Goal: Task Accomplishment & Management: Use online tool/utility

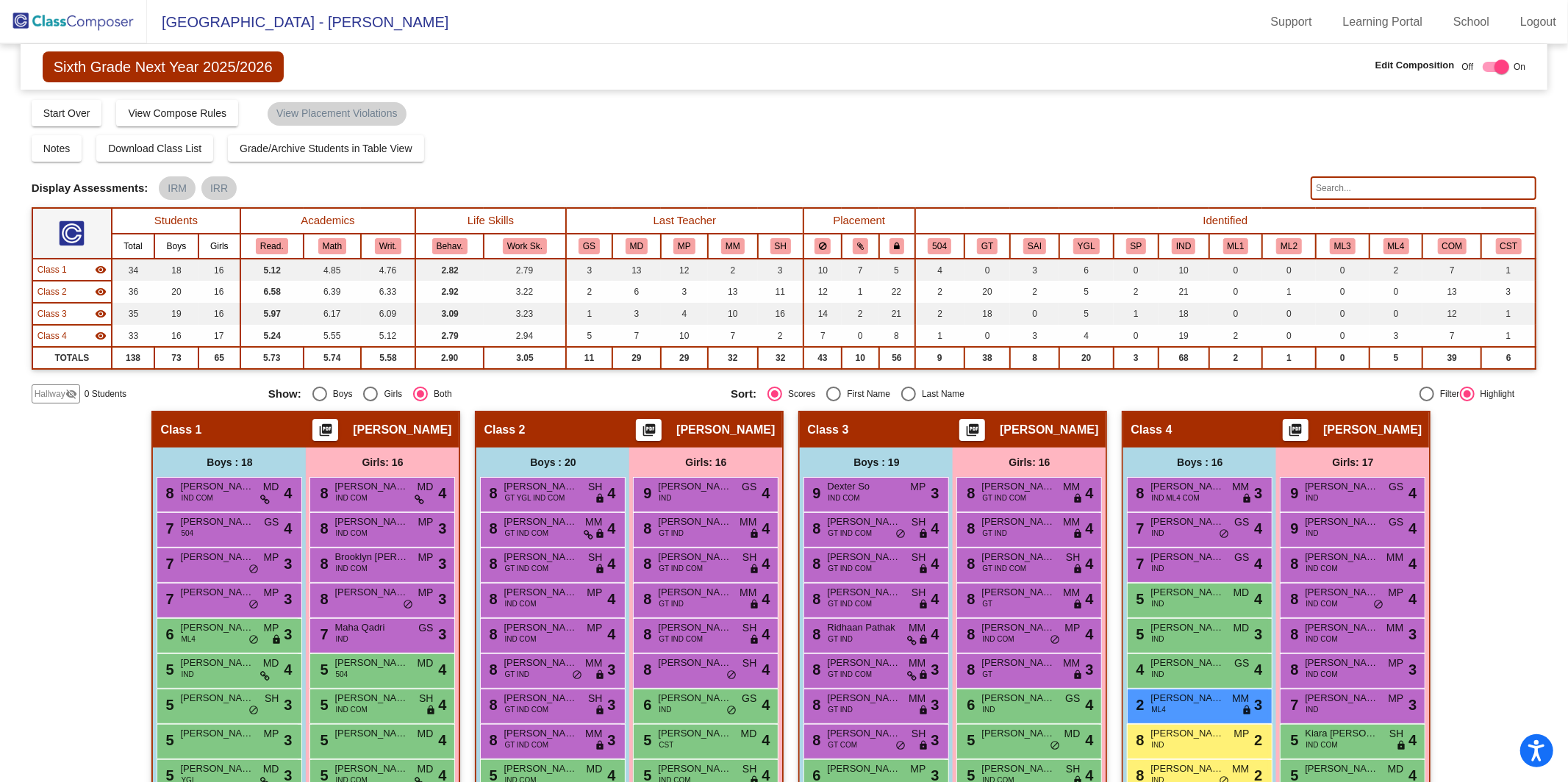
click at [49, 23] on img at bounding box center [73, 21] width 147 height 43
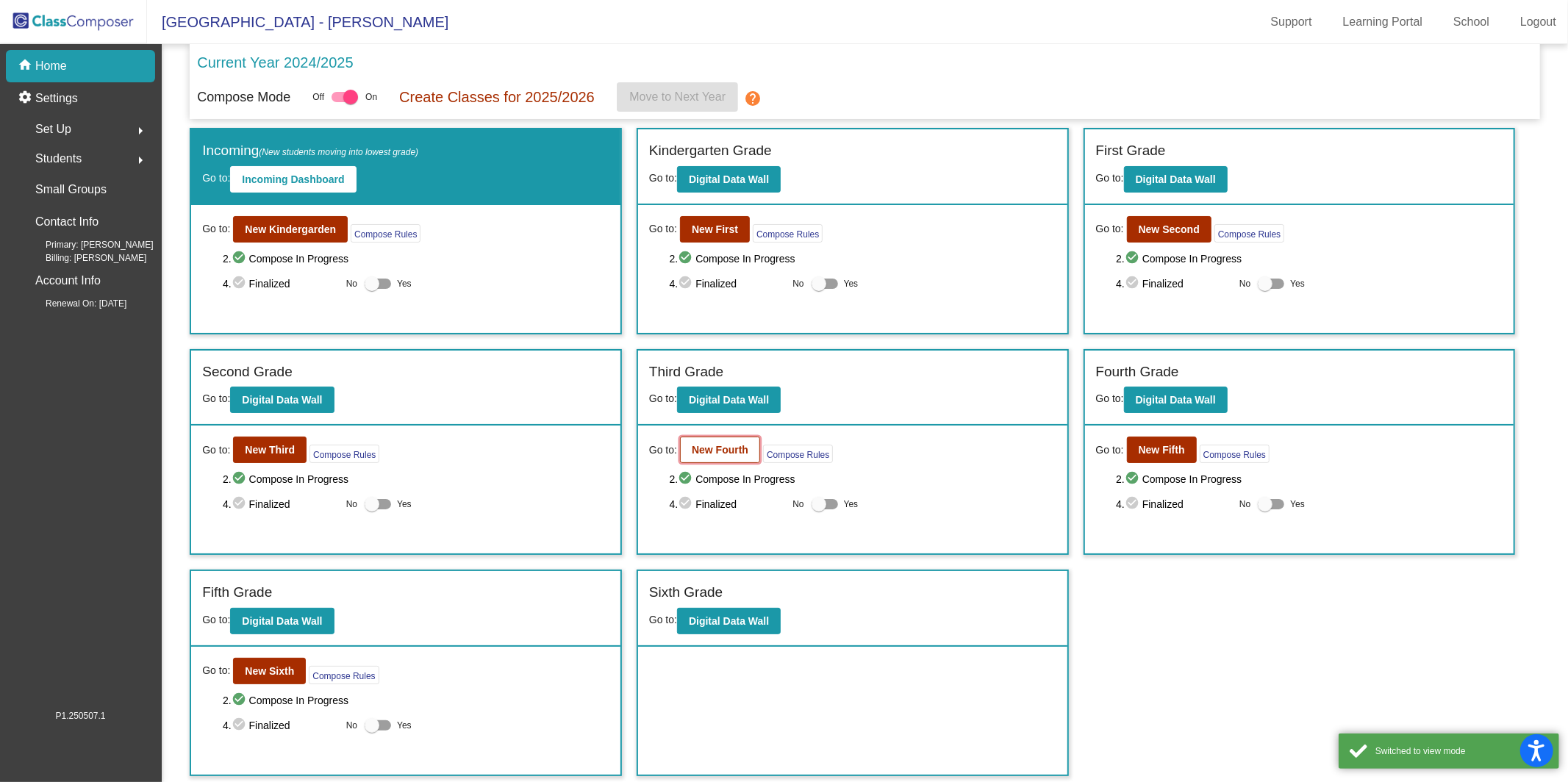
click at [722, 458] on button "New Fourth" at bounding box center [720, 449] width 80 height 27
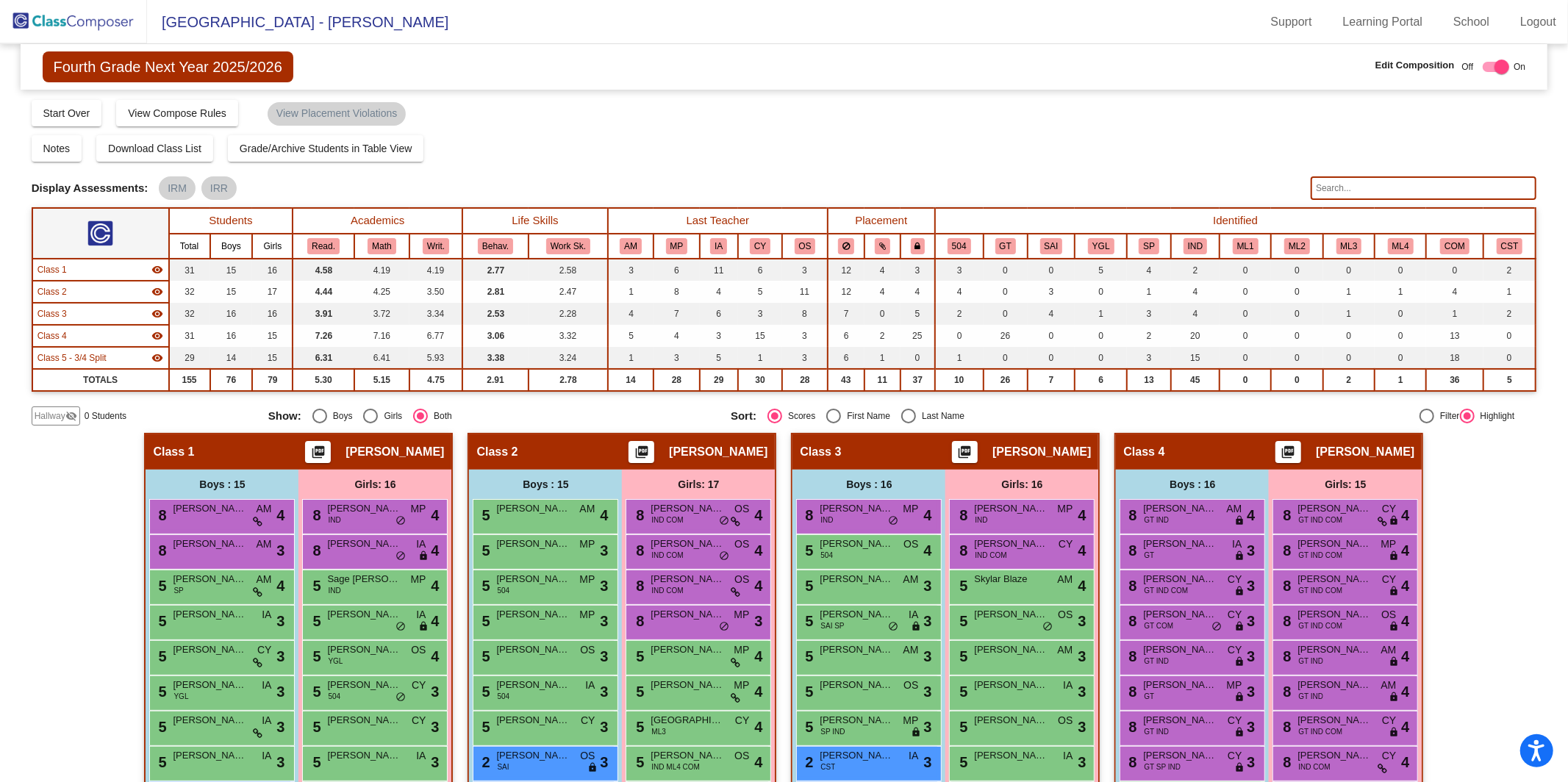
click at [33, 20] on img at bounding box center [73, 21] width 147 height 43
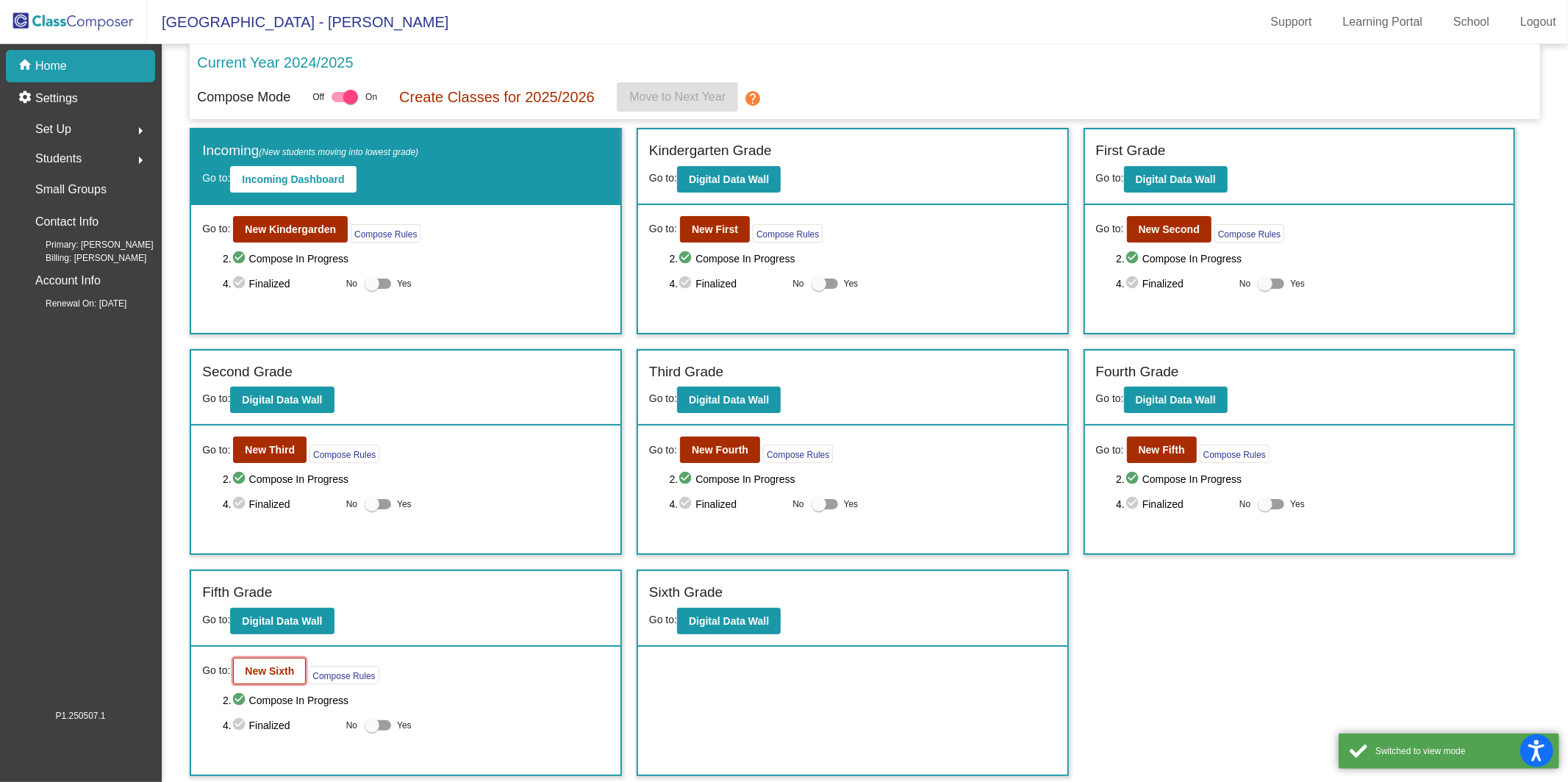
click at [246, 672] on b "New Sixth" at bounding box center [269, 671] width 49 height 12
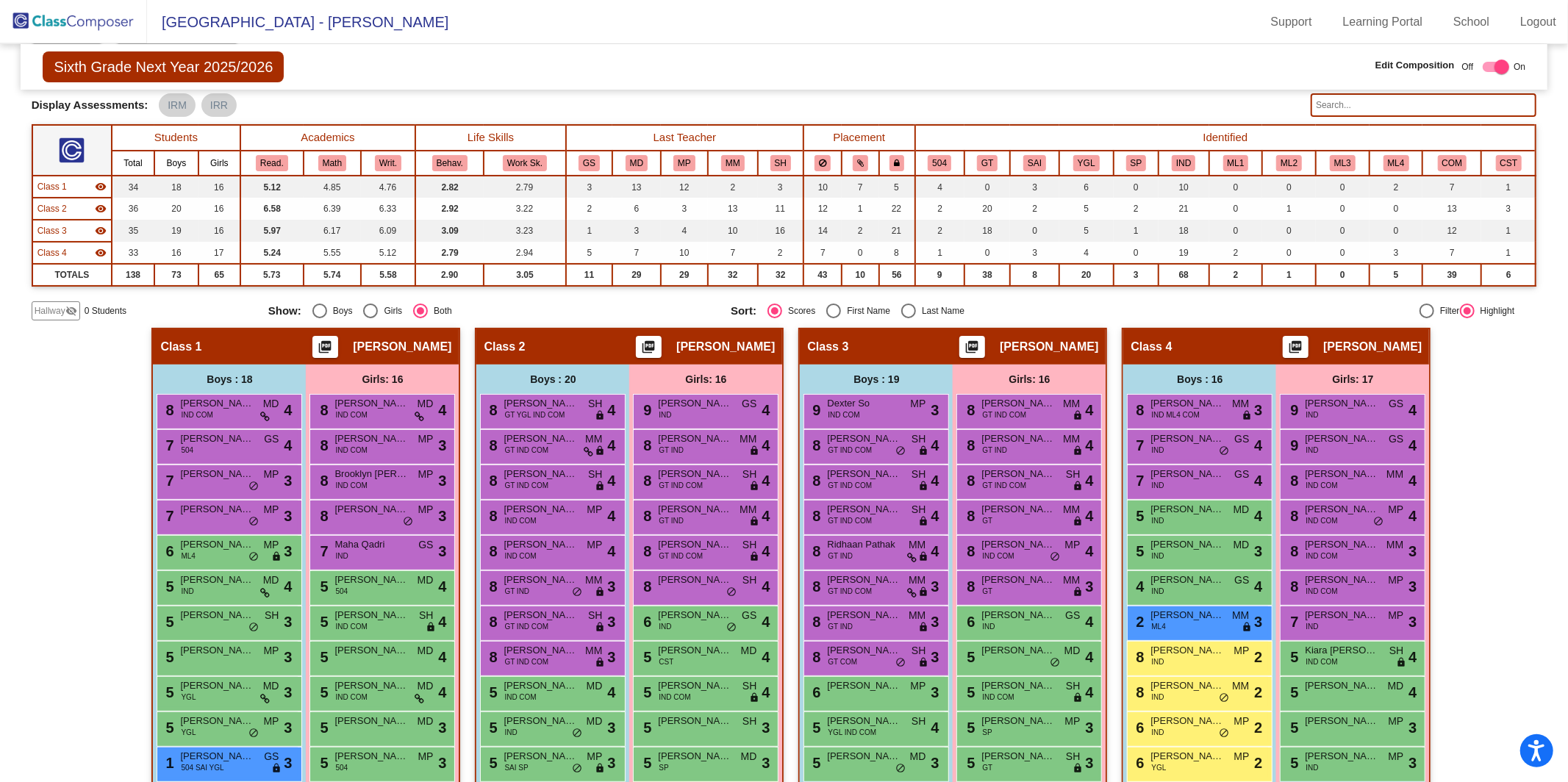
scroll to position [81, 0]
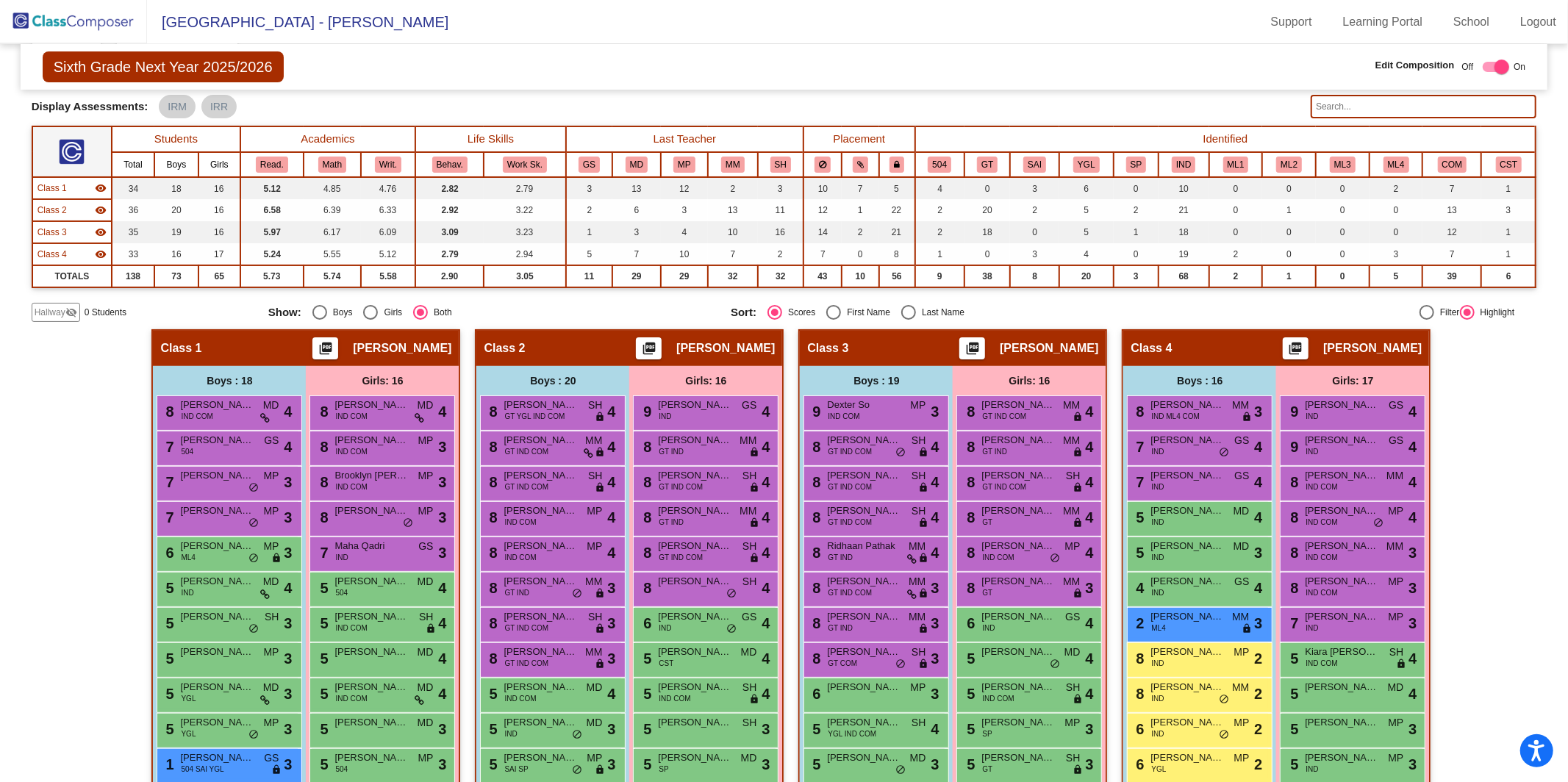
click at [1353, 111] on input "text" at bounding box center [1424, 106] width 226 height 23
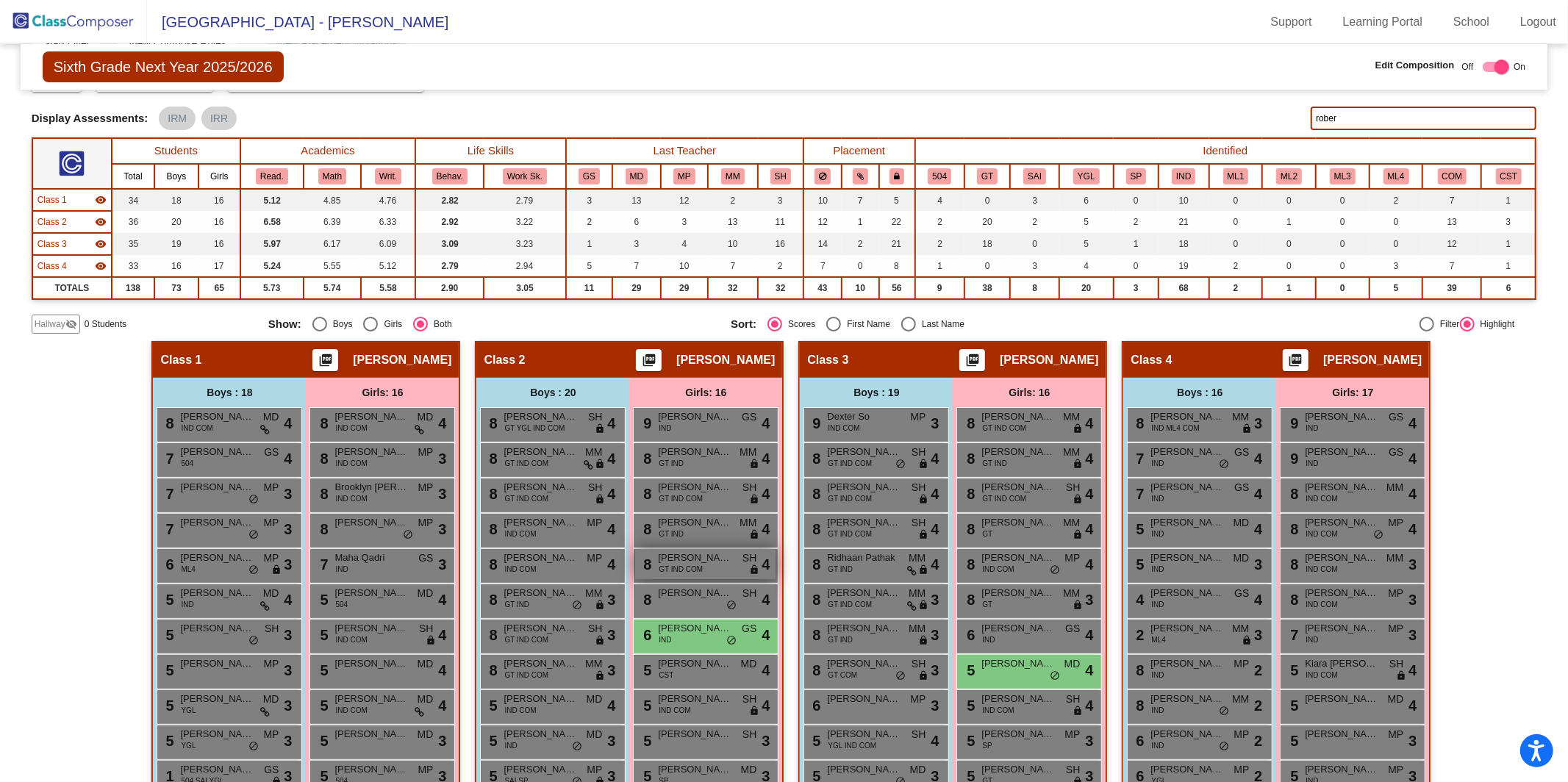
scroll to position [0, 0]
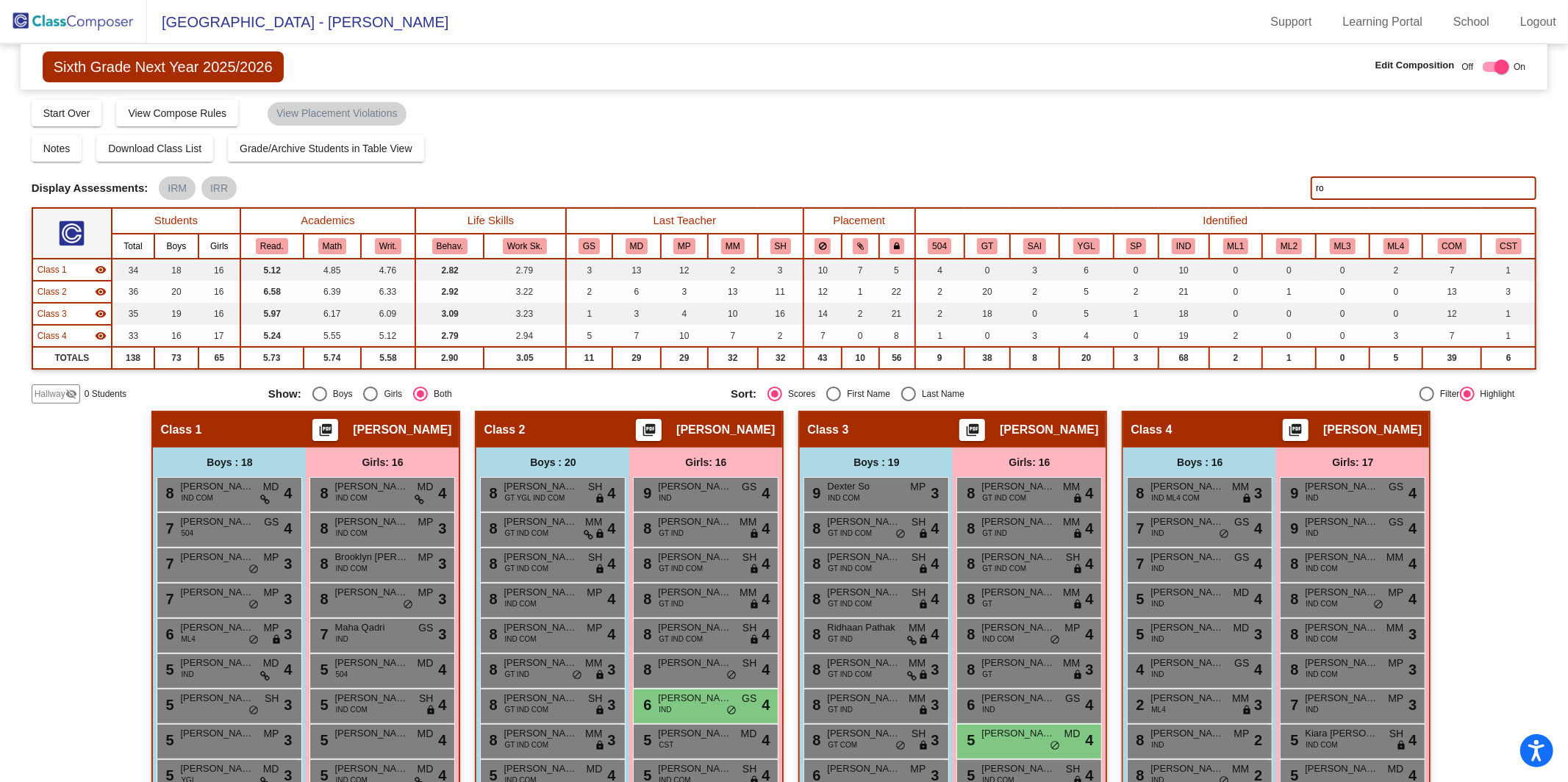
type input "r"
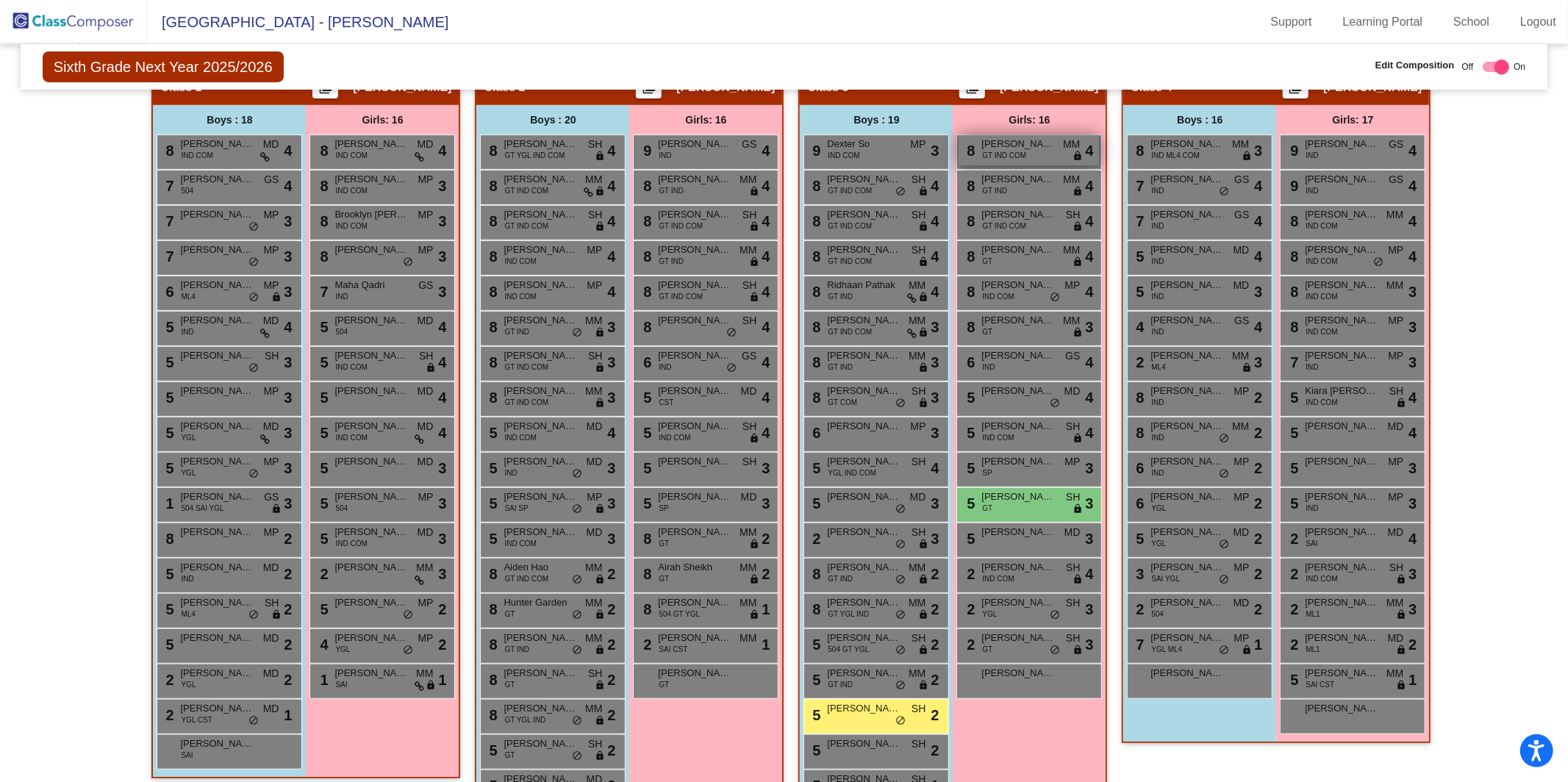
scroll to position [421, 0]
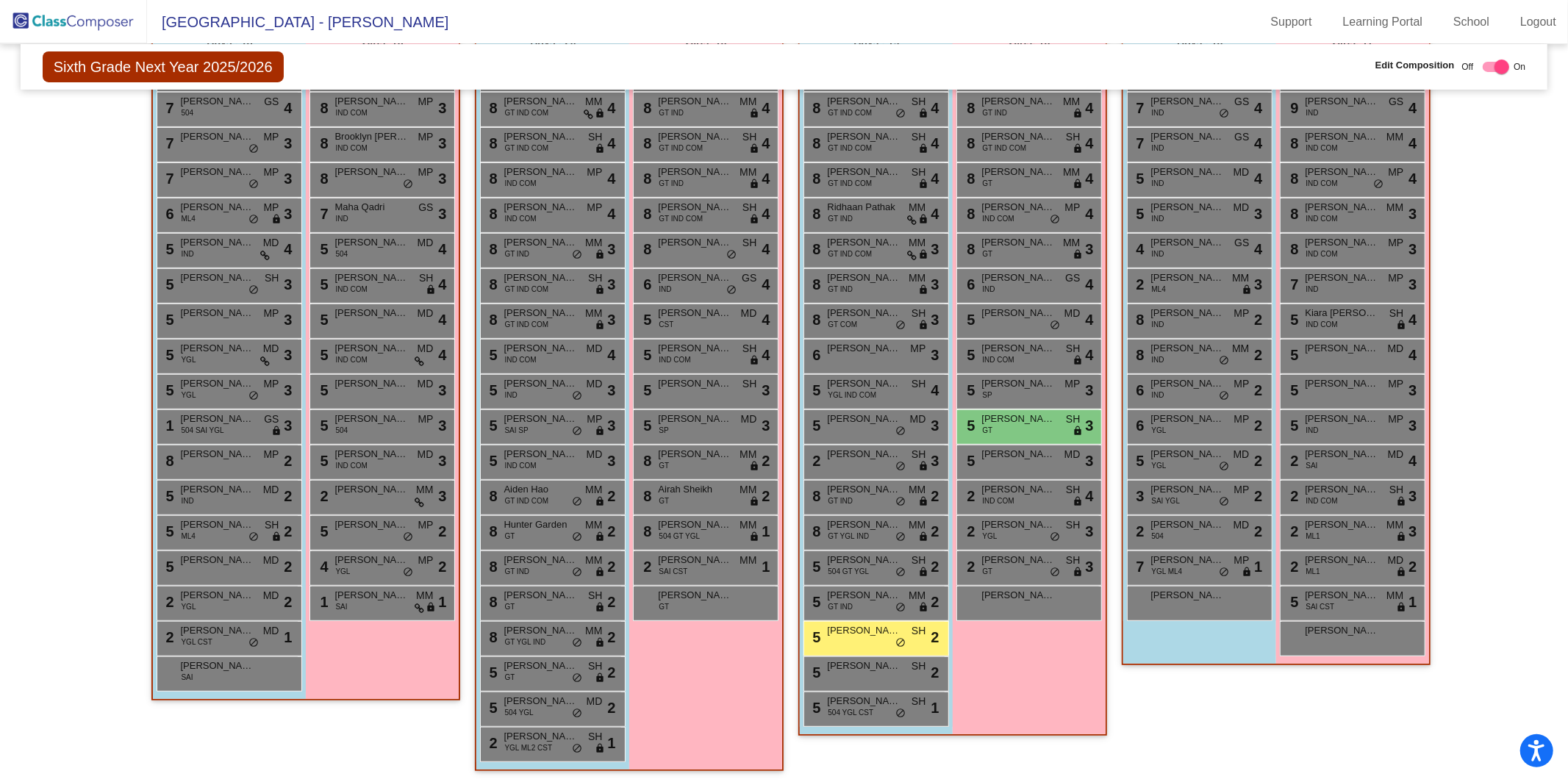
type input "davis"
click at [834, 634] on span "[PERSON_NAME]" at bounding box center [864, 630] width 74 height 15
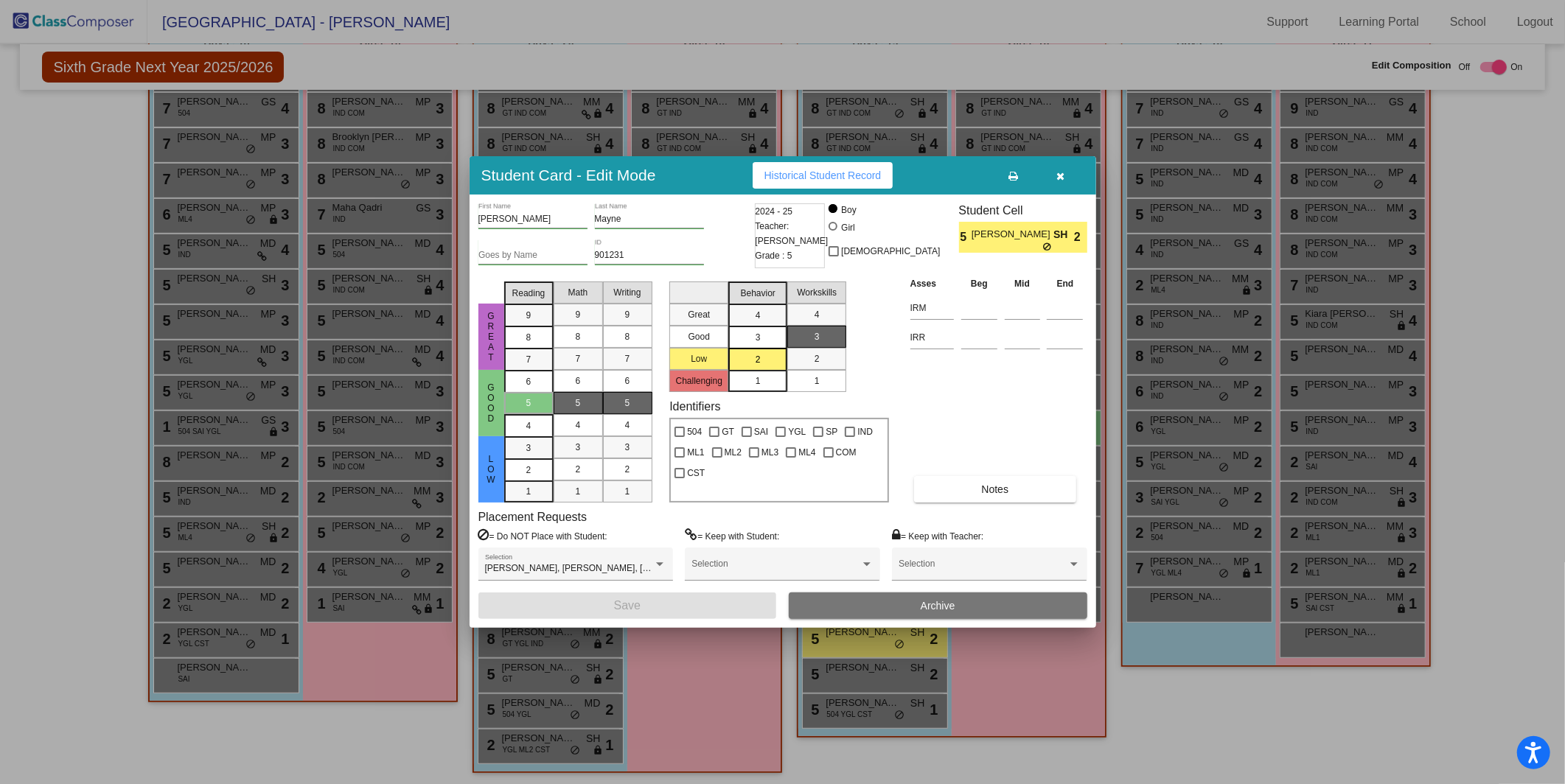
click at [1064, 176] on icon "button" at bounding box center [1061, 176] width 8 height 10
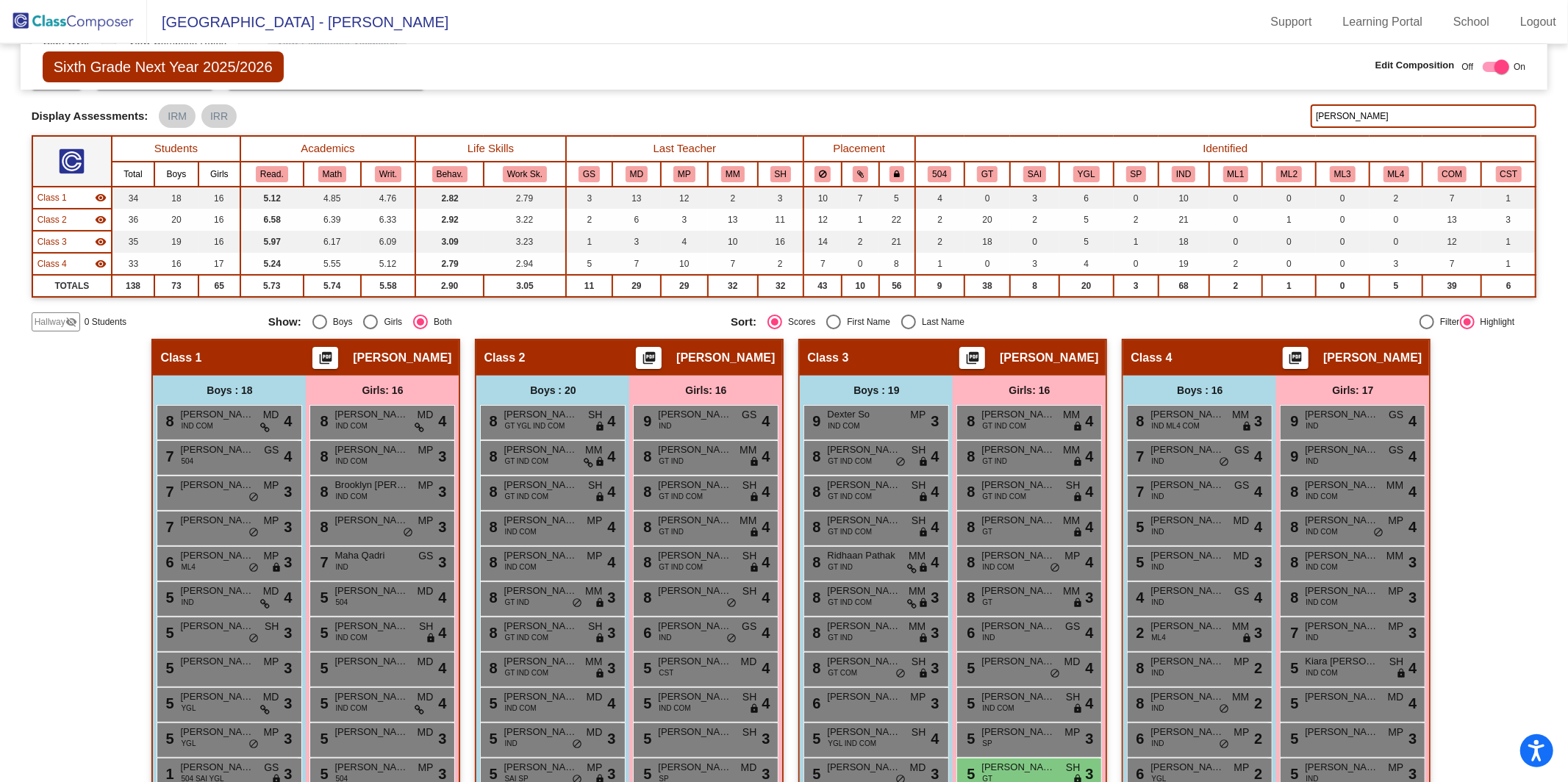
scroll to position [0, 0]
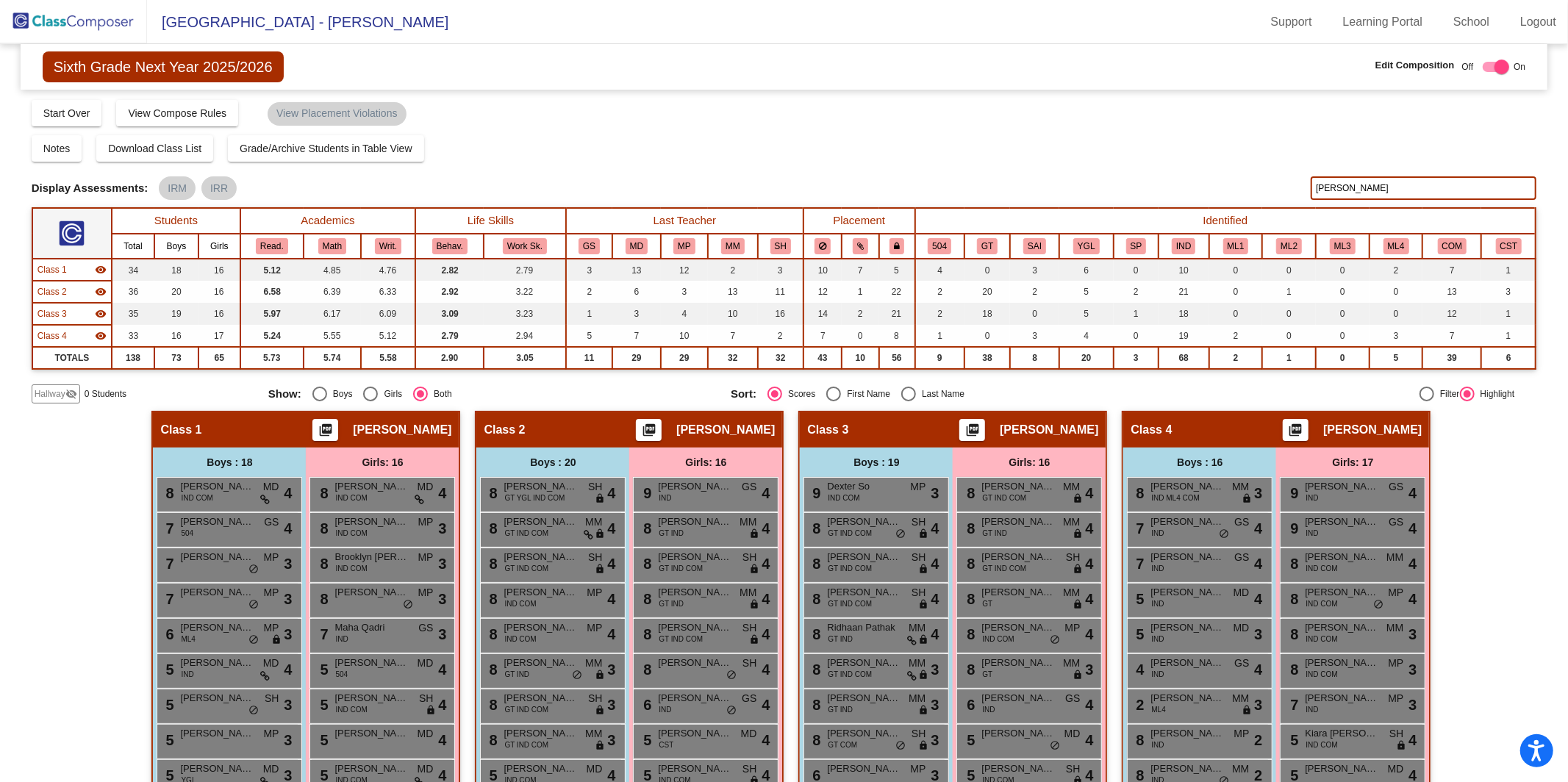
drag, startPoint x: 1363, startPoint y: 192, endPoint x: 1269, endPoint y: 188, distance: 94.1
click at [1269, 188] on div "Display Scores for Years: 2023 - 2024 2024 - 2025 Display Assessments: IRM IRR …" at bounding box center [784, 188] width 1506 height 23
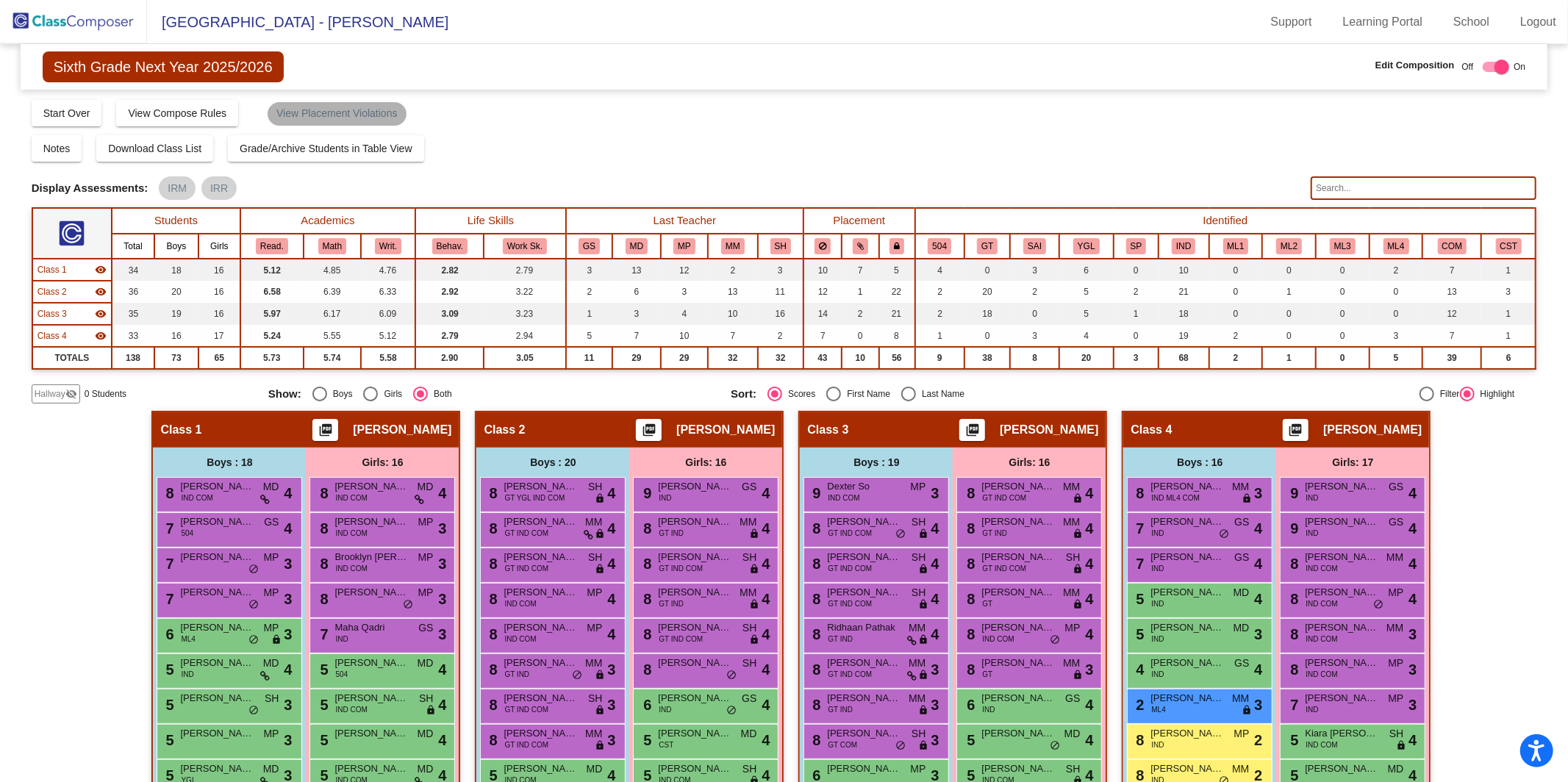
click at [337, 116] on mat-chip "View Placement Violations" at bounding box center [337, 114] width 139 height 23
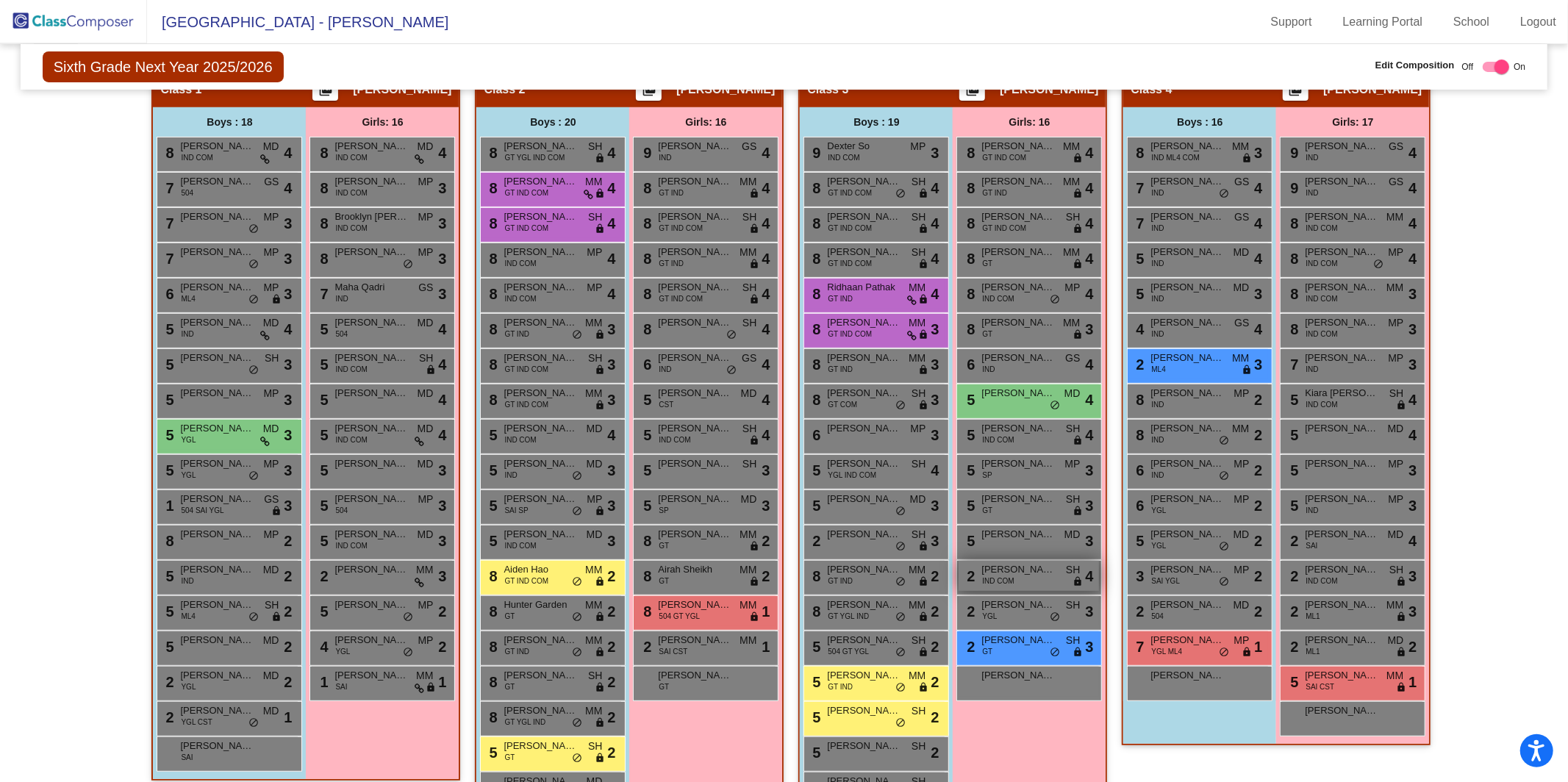
scroll to position [322, 0]
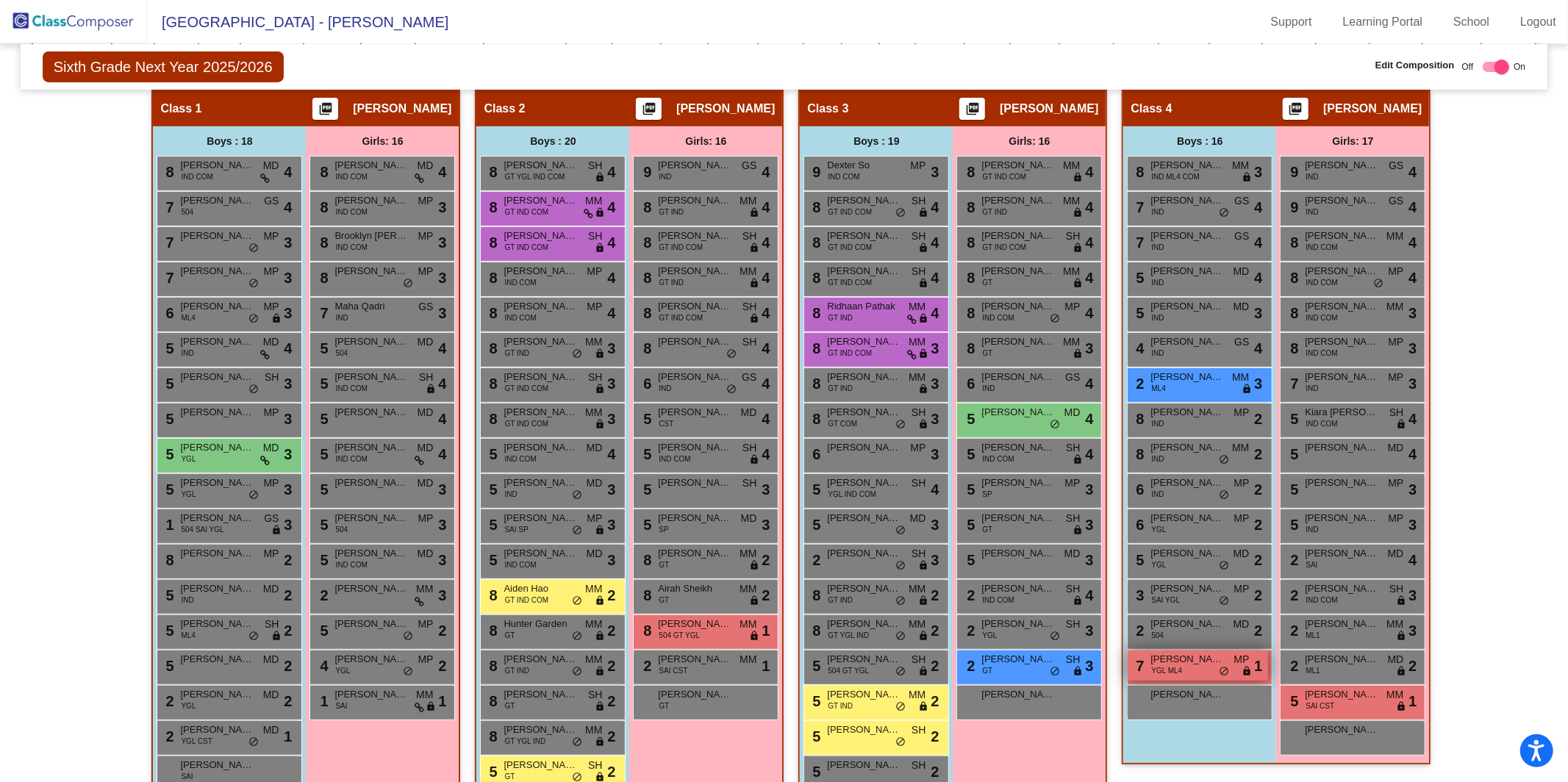
click at [1175, 666] on span "YGL ML4" at bounding box center [1166, 671] width 31 height 11
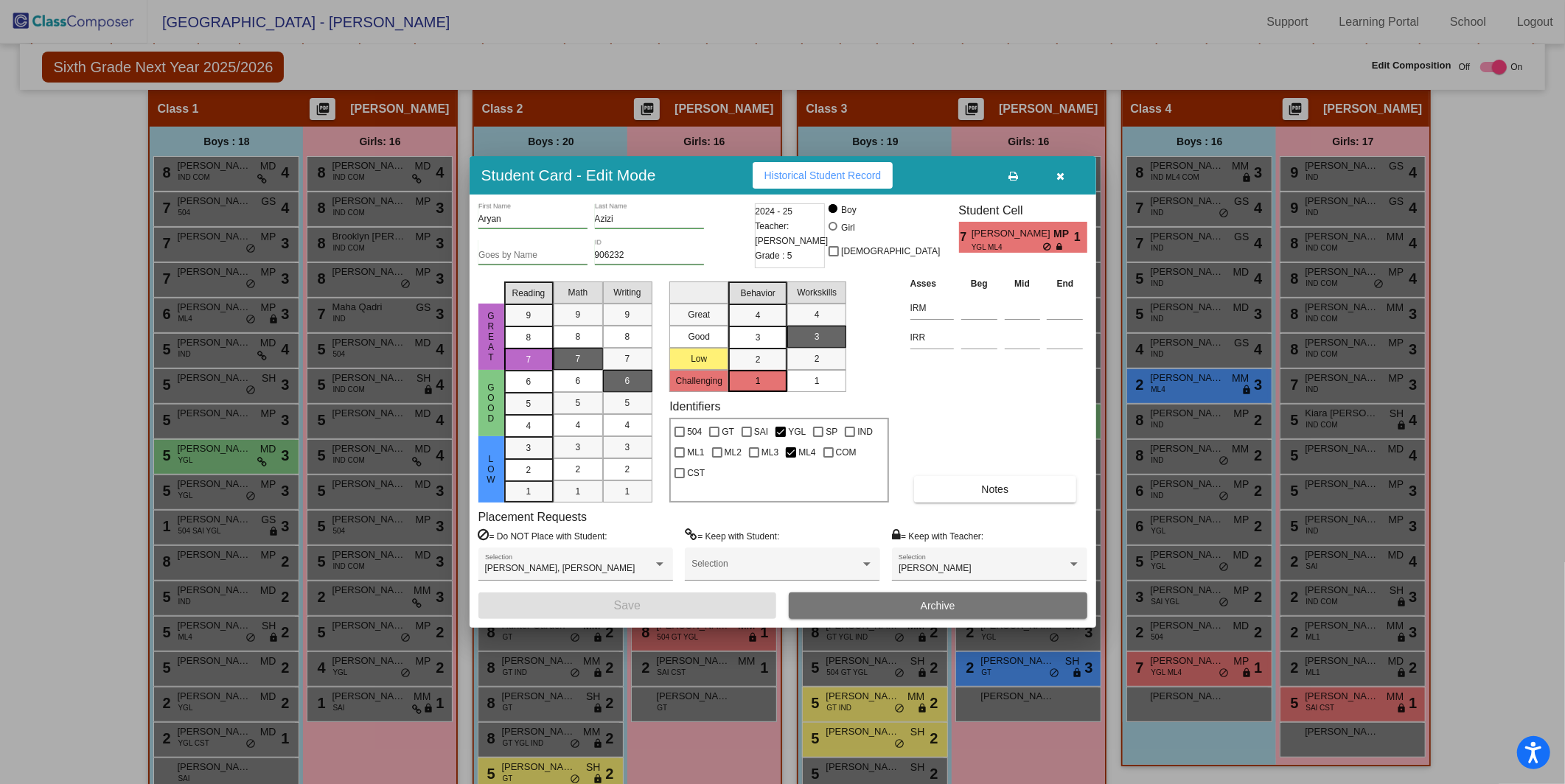
click at [1062, 176] on icon "button" at bounding box center [1061, 176] width 8 height 10
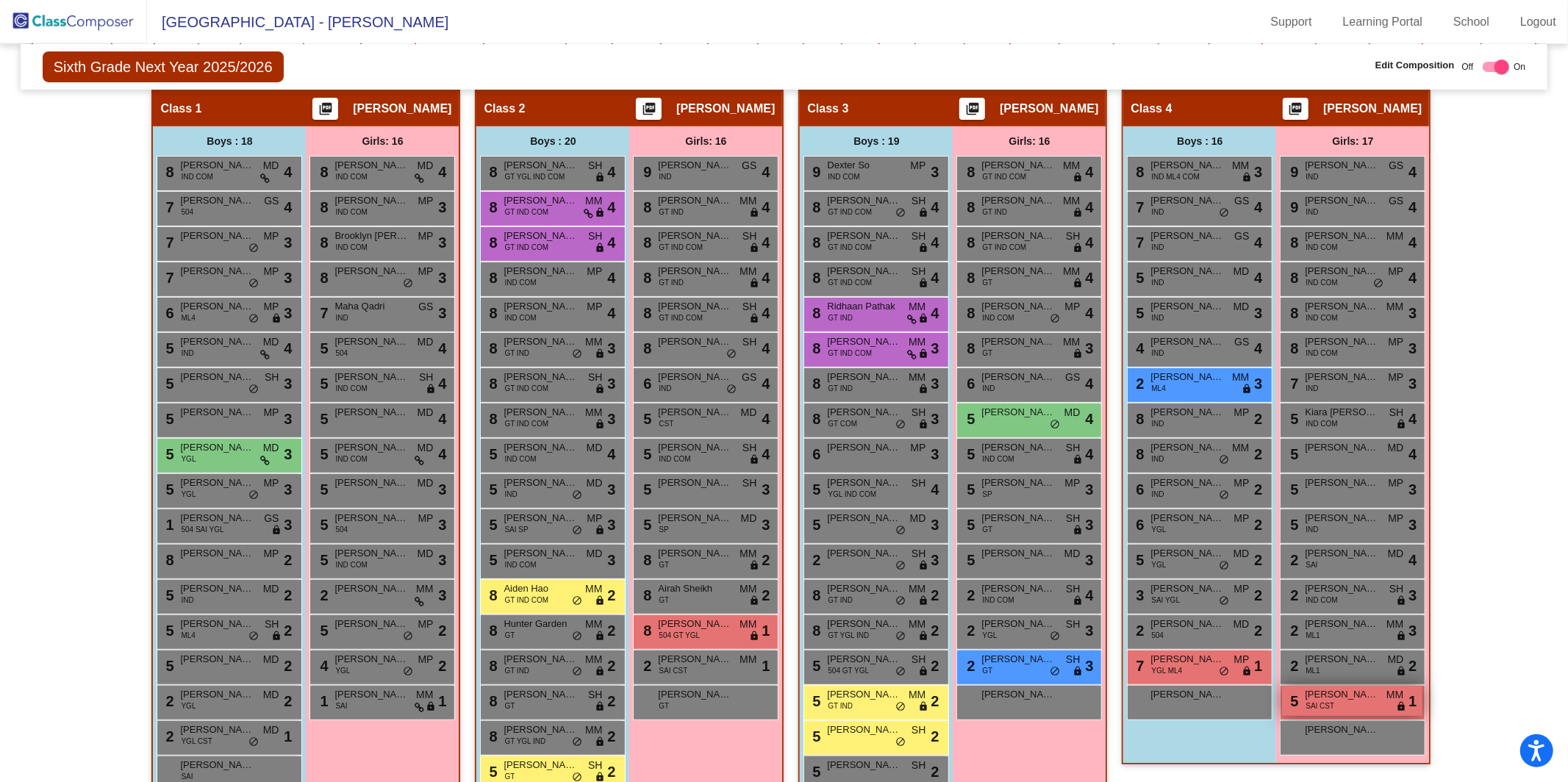
click at [1364, 688] on span "[PERSON_NAME]" at bounding box center [1342, 695] width 74 height 15
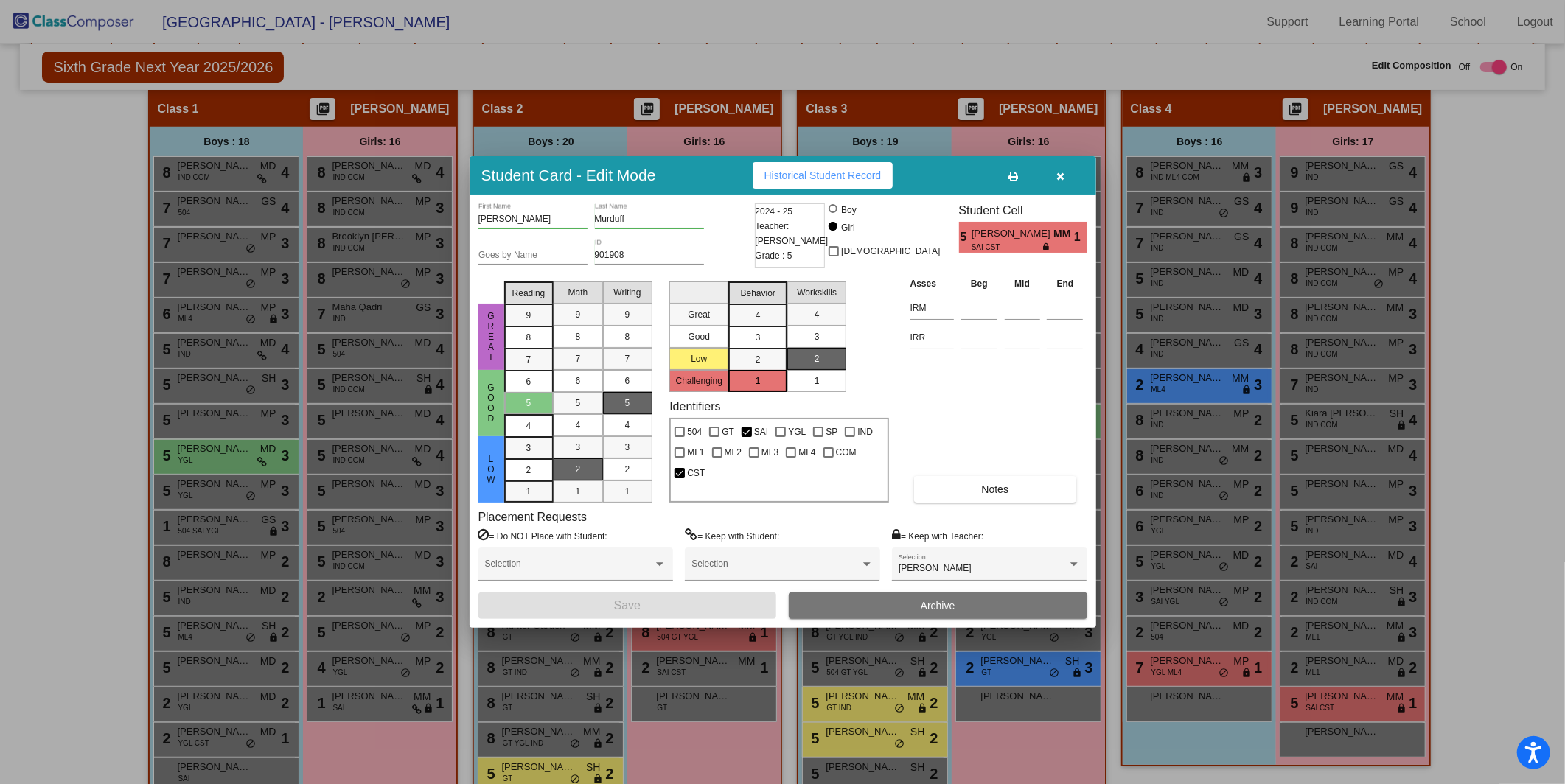
click at [1061, 179] on icon "button" at bounding box center [1061, 176] width 8 height 10
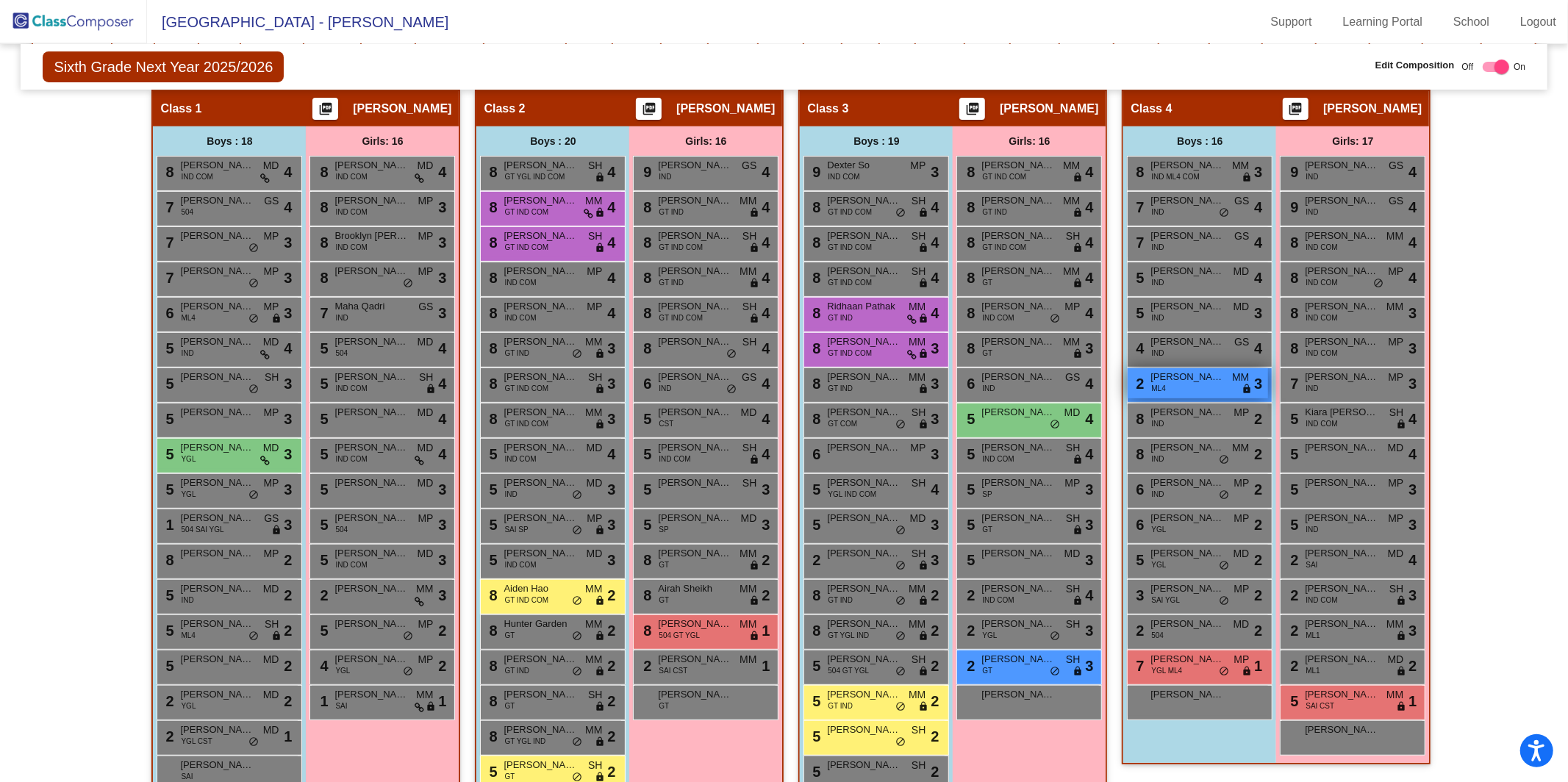
click at [1220, 393] on div "2 Nicholas Lopez ML4 MM lock do_not_disturb_alt 3" at bounding box center [1198, 383] width 141 height 31
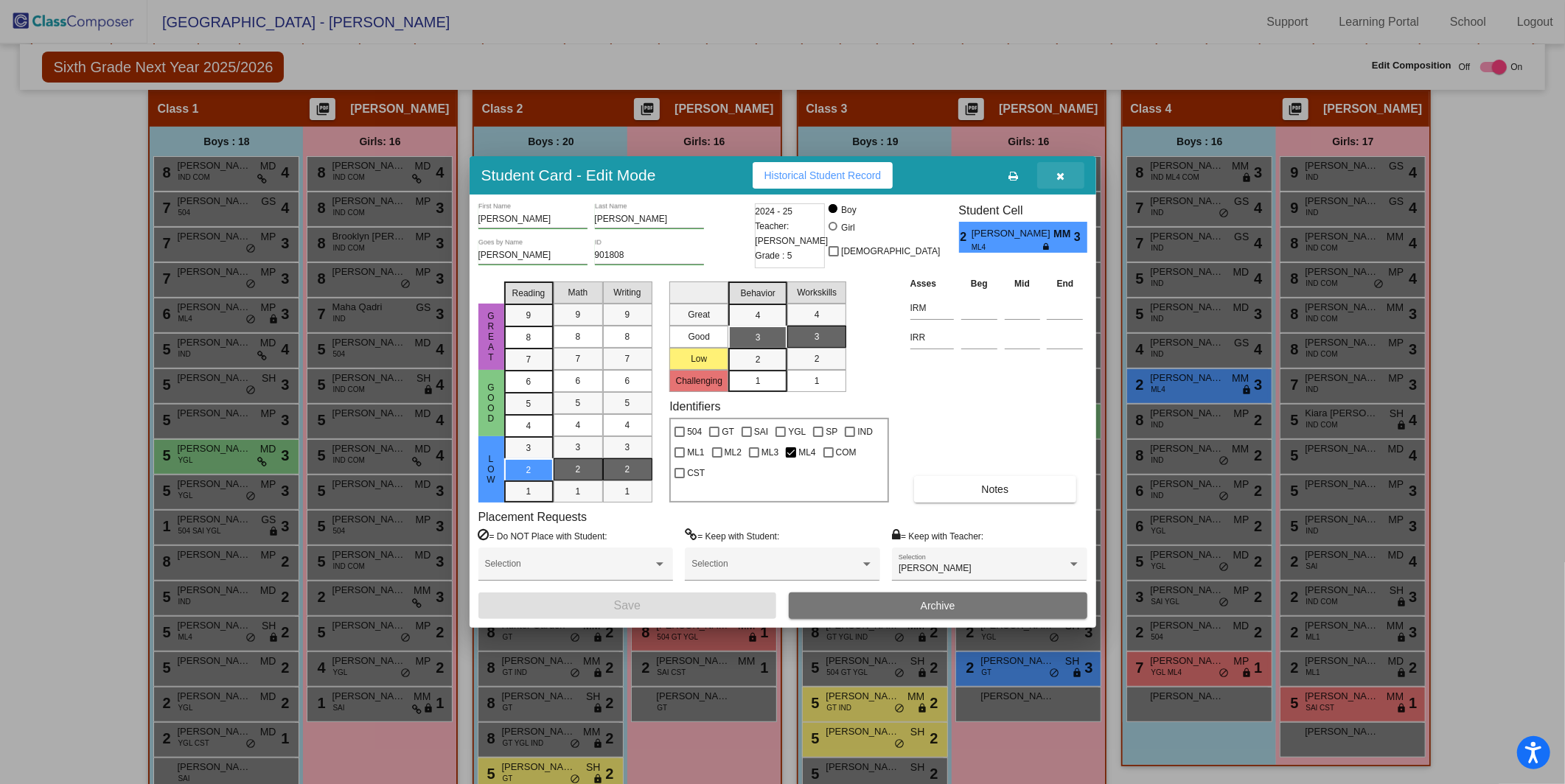
click at [1055, 178] on button "button" at bounding box center [1061, 175] width 47 height 27
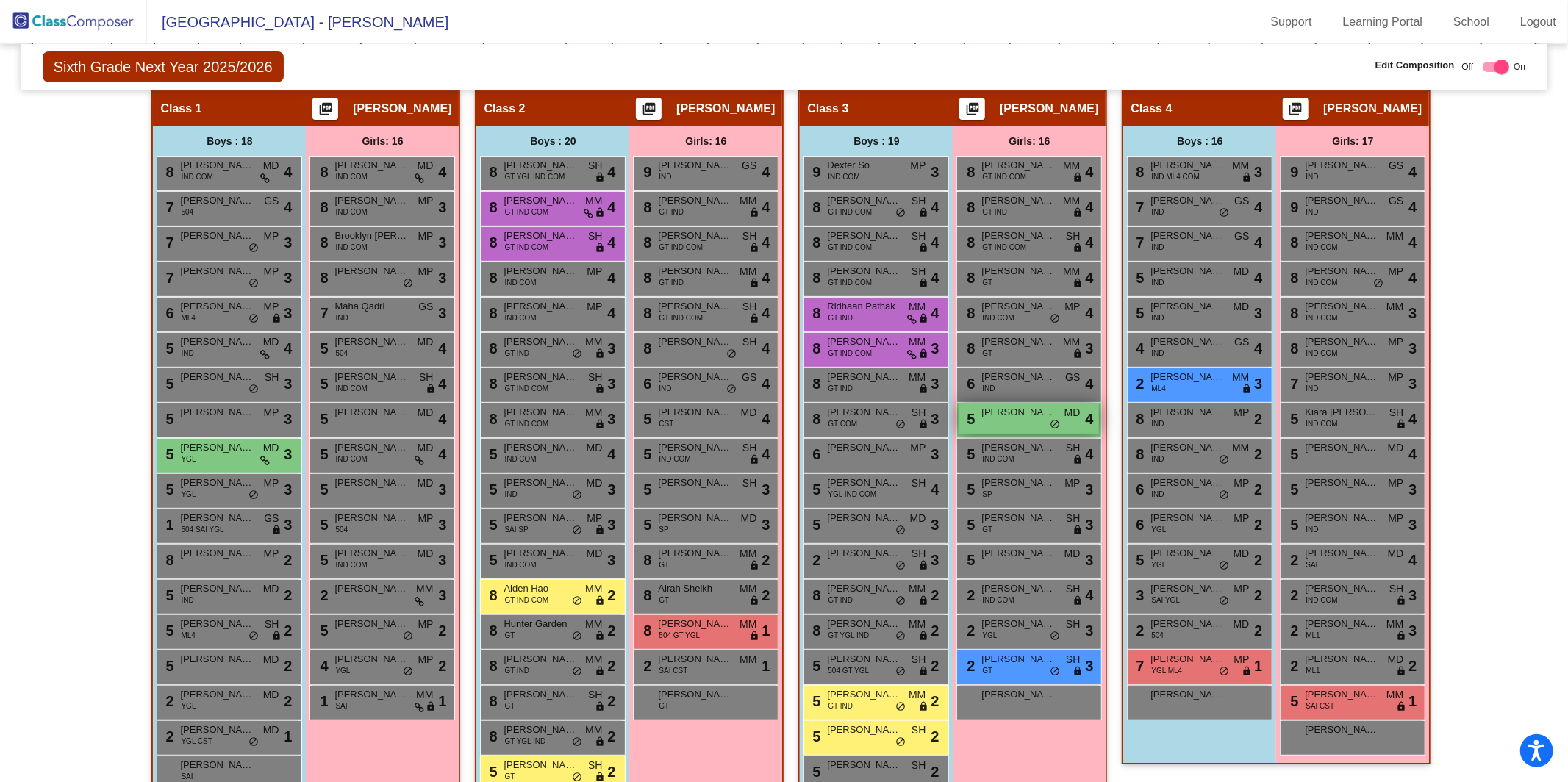
click at [1020, 412] on span "[PERSON_NAME]" at bounding box center [1019, 412] width 74 height 15
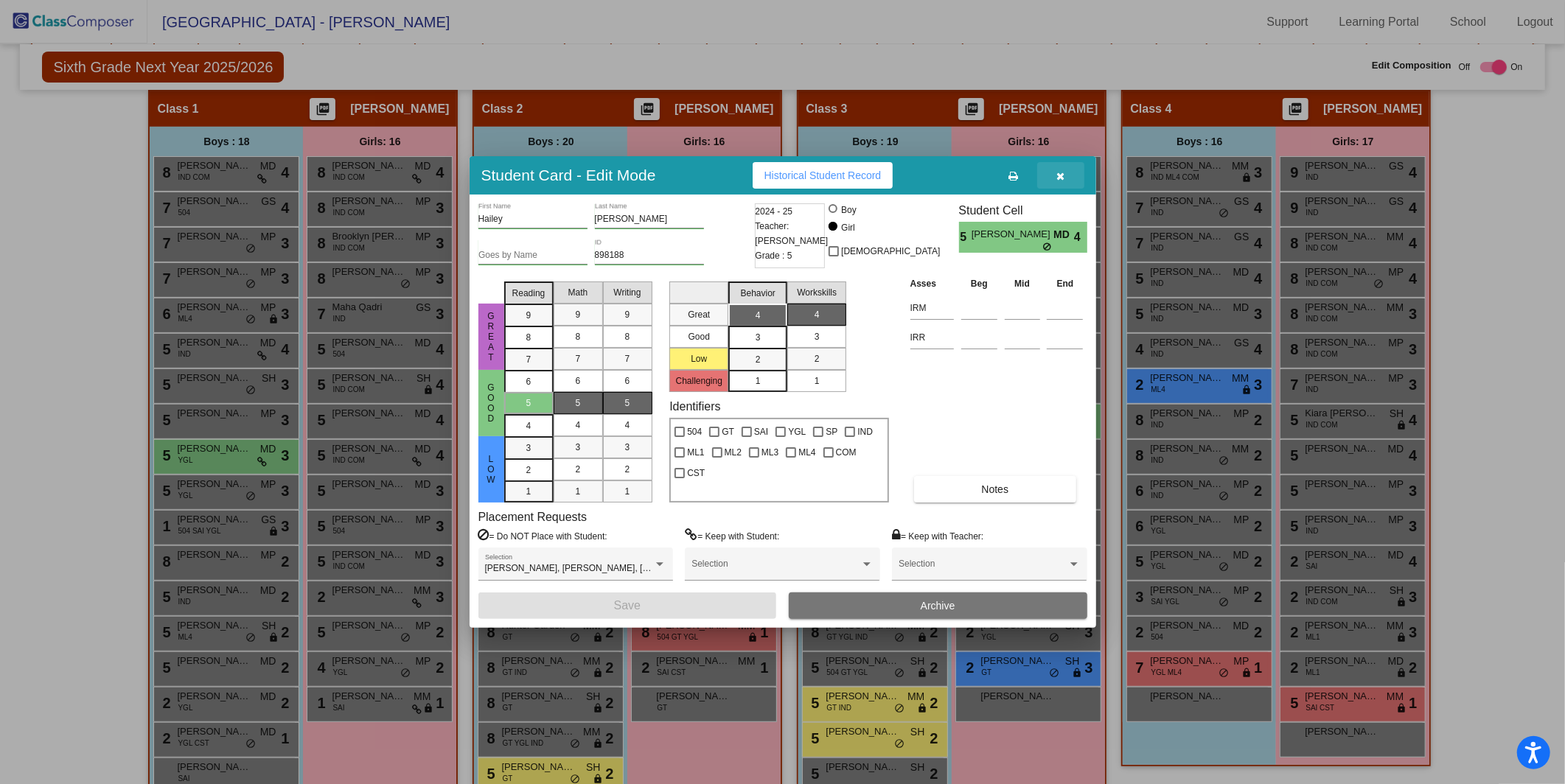
click at [1068, 178] on button "button" at bounding box center [1061, 175] width 47 height 27
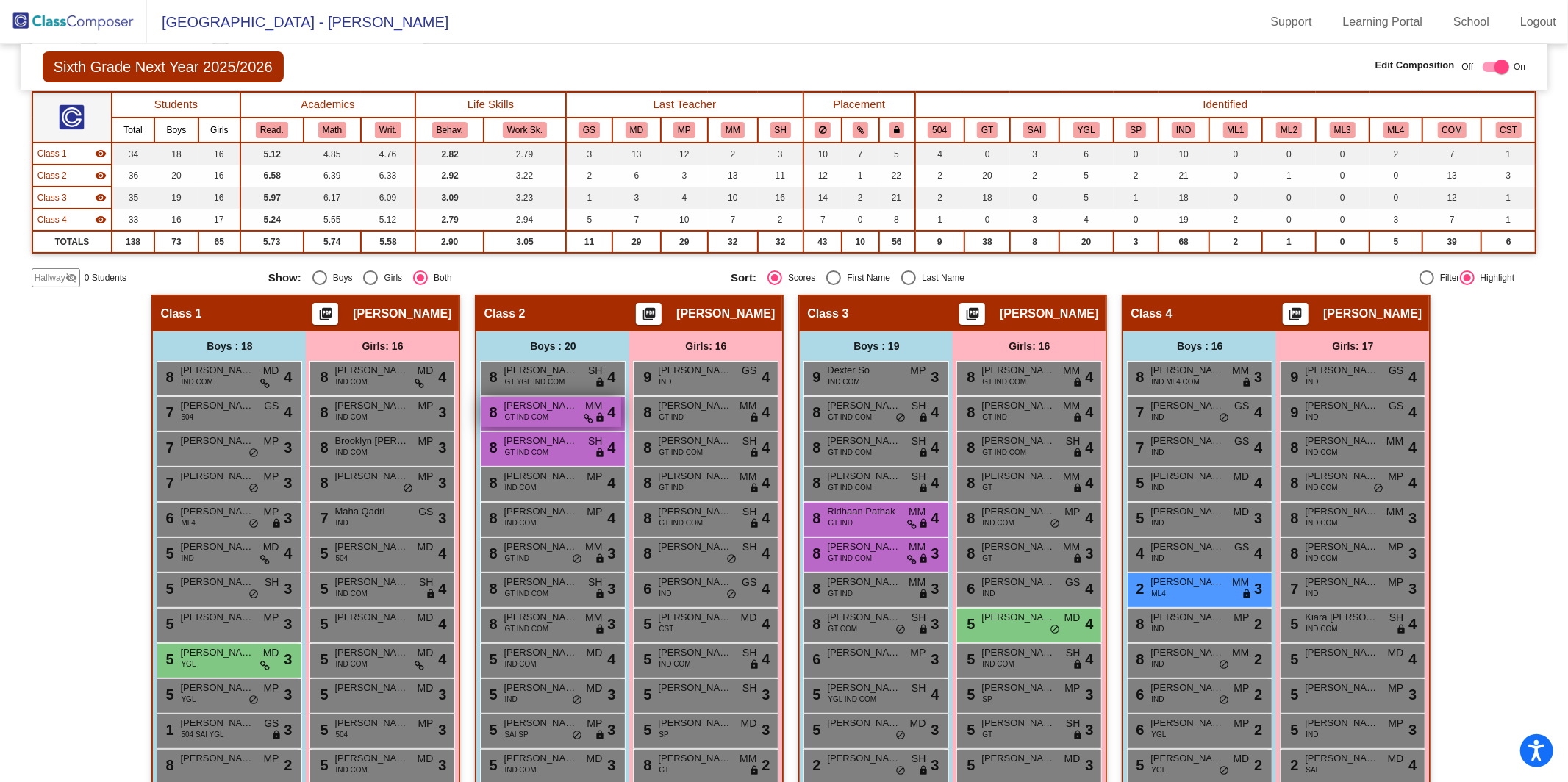
scroll to position [0, 0]
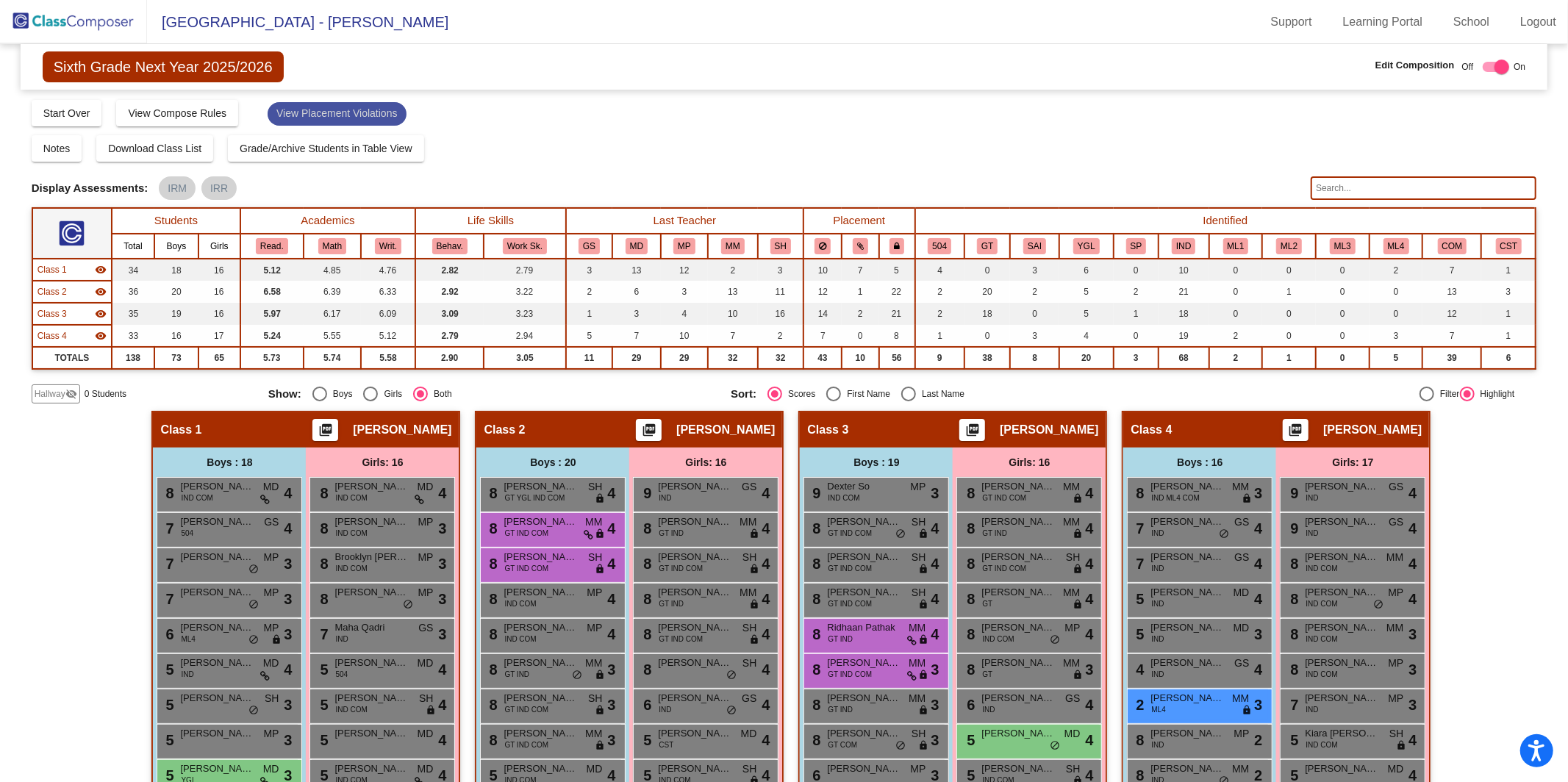
click at [373, 116] on mat-chip "View Placement Violations" at bounding box center [337, 114] width 139 height 23
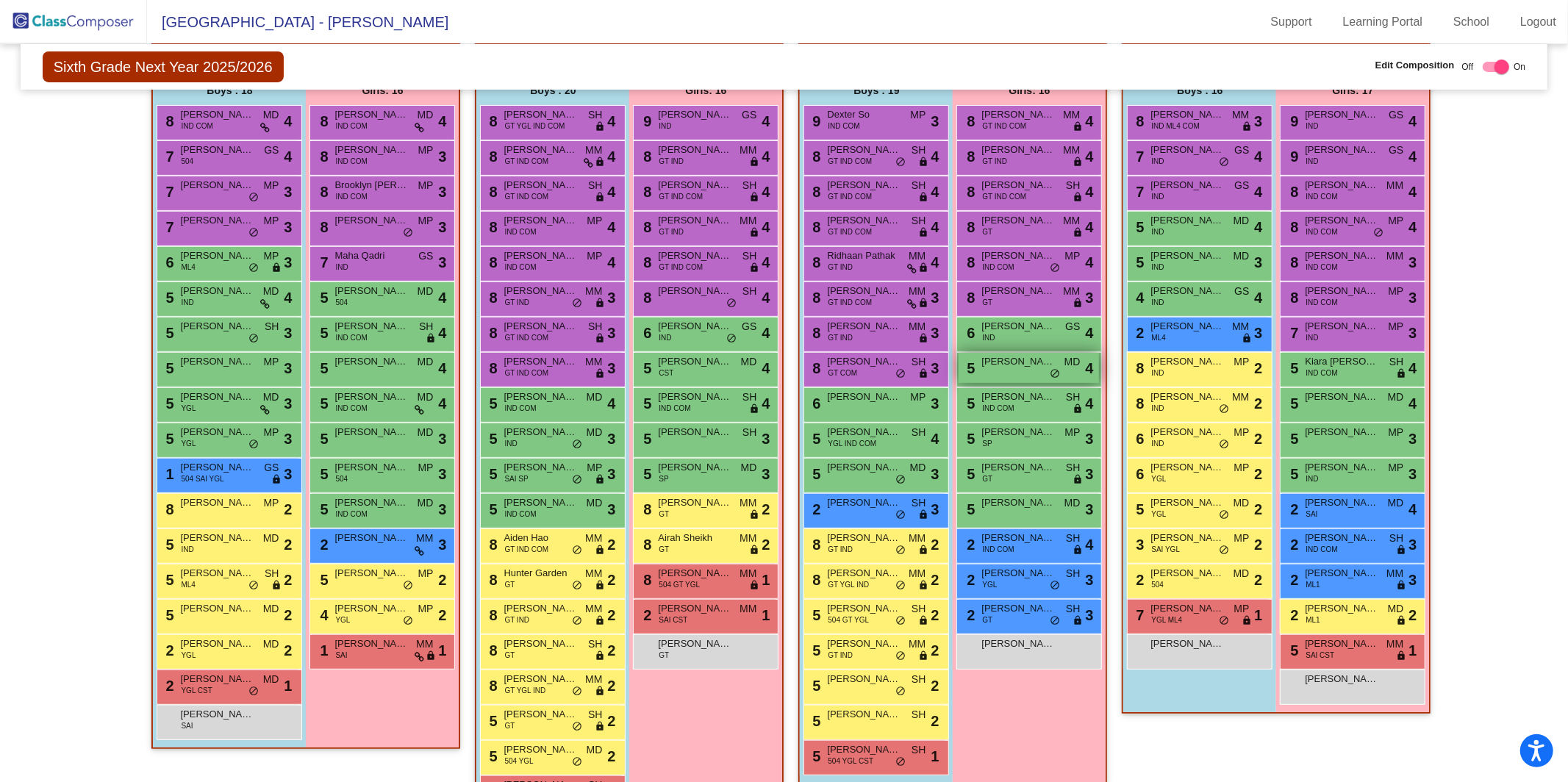
scroll to position [368, 0]
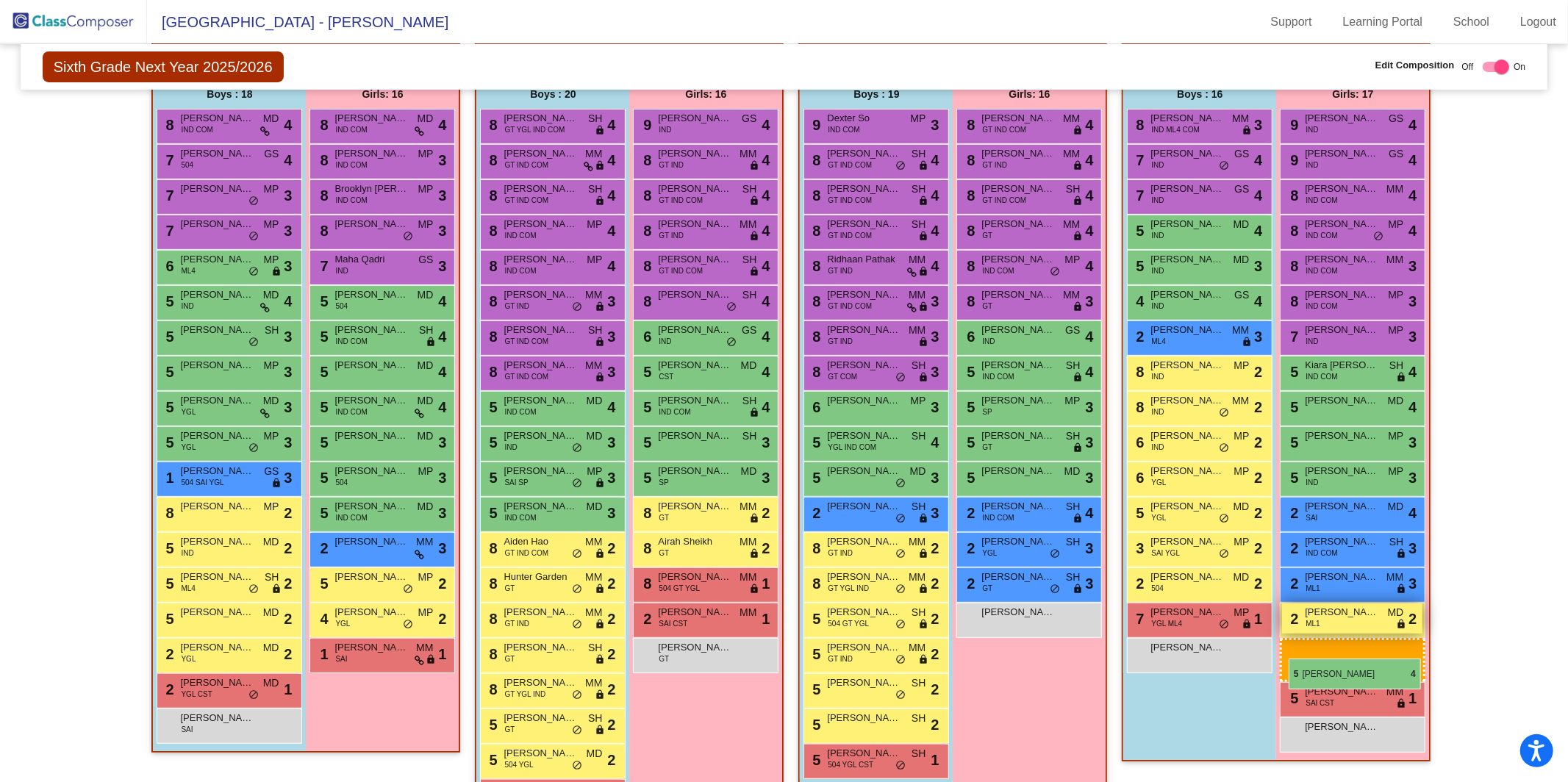
drag, startPoint x: 1011, startPoint y: 372, endPoint x: 1291, endPoint y: 651, distance: 395.3
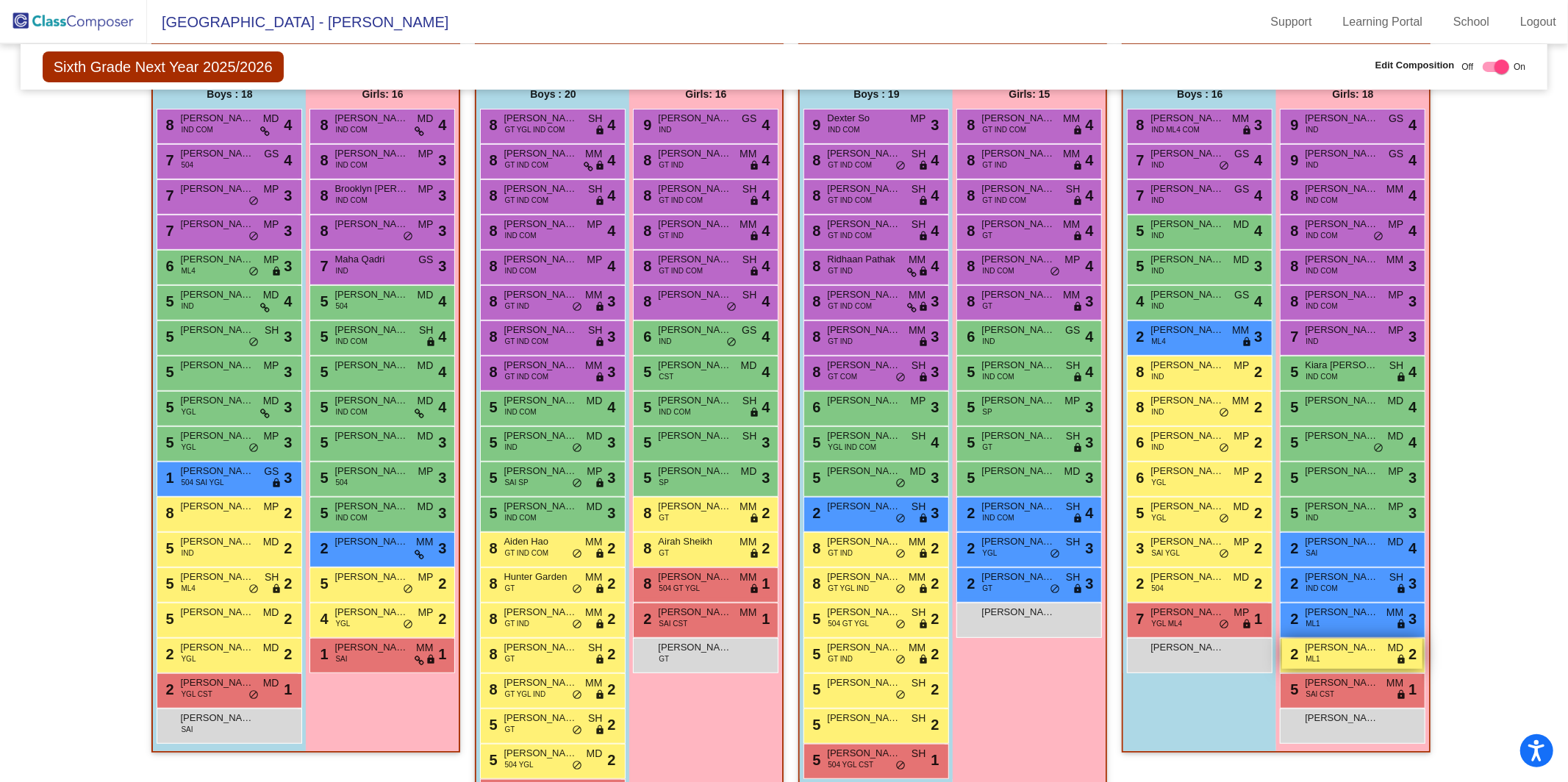
checkbox input "false"
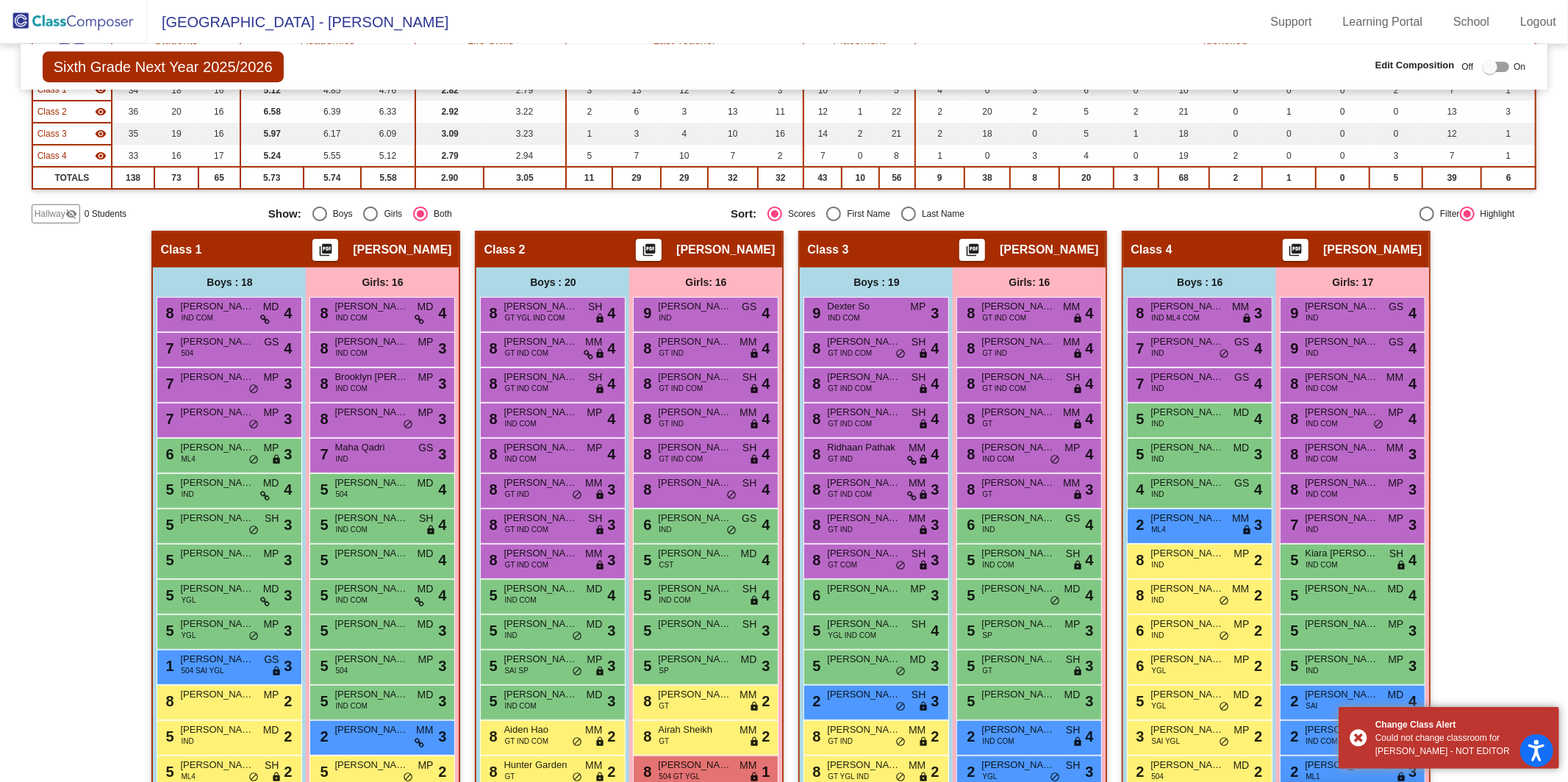
scroll to position [178, 0]
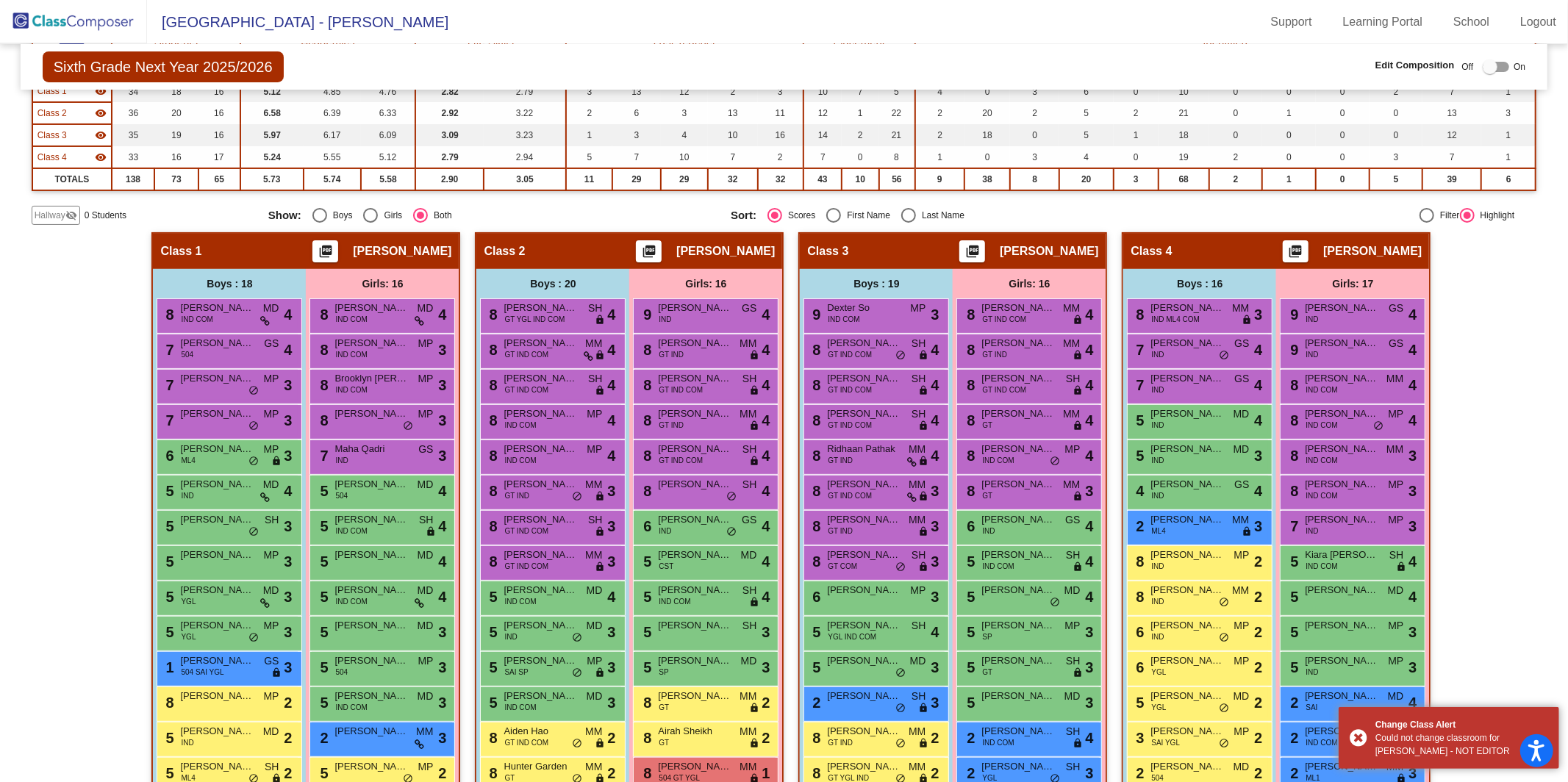
click at [1487, 67] on div at bounding box center [1490, 67] width 15 height 15
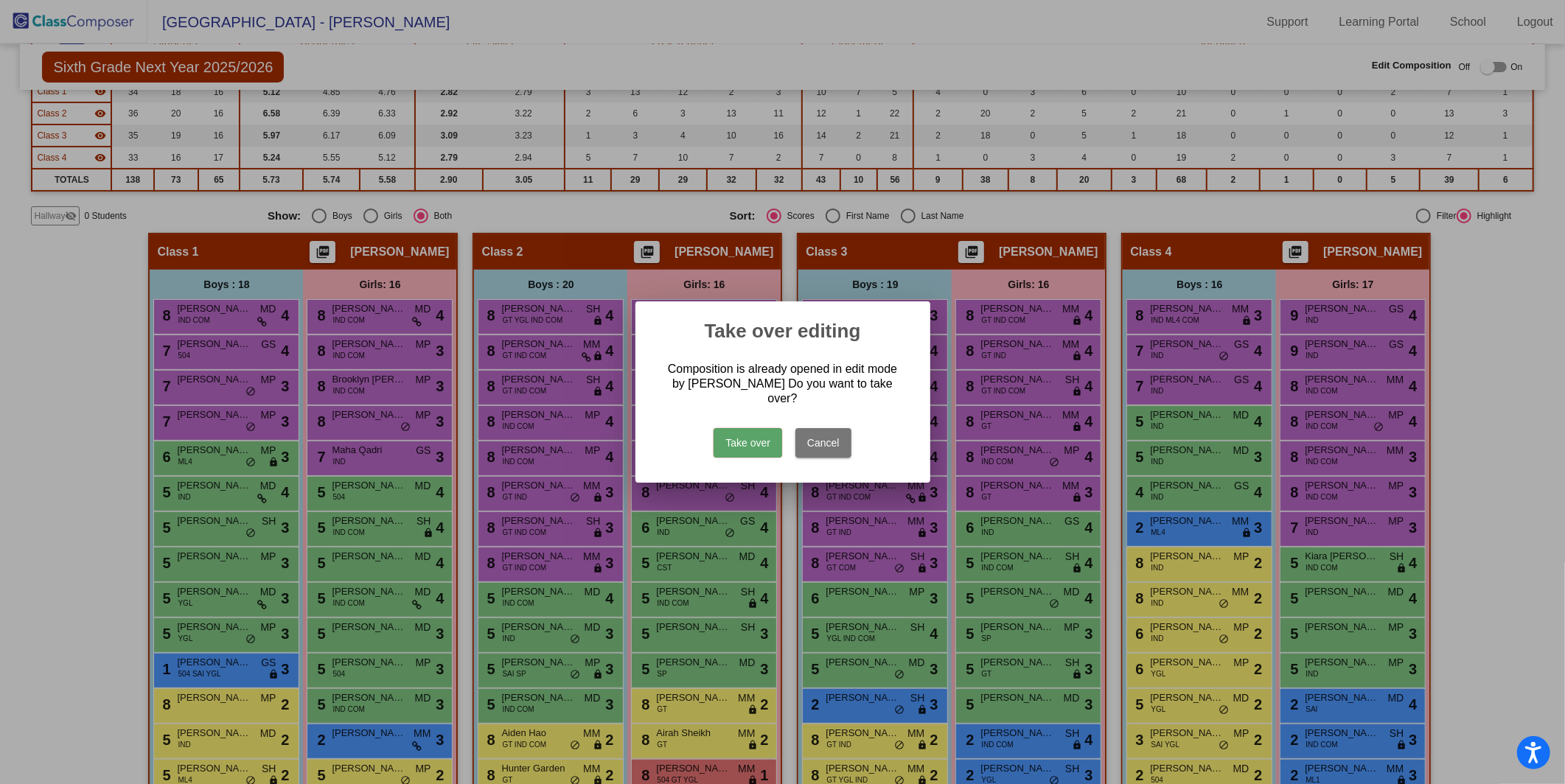
click at [821, 445] on button "Cancel" at bounding box center [823, 443] width 56 height 30
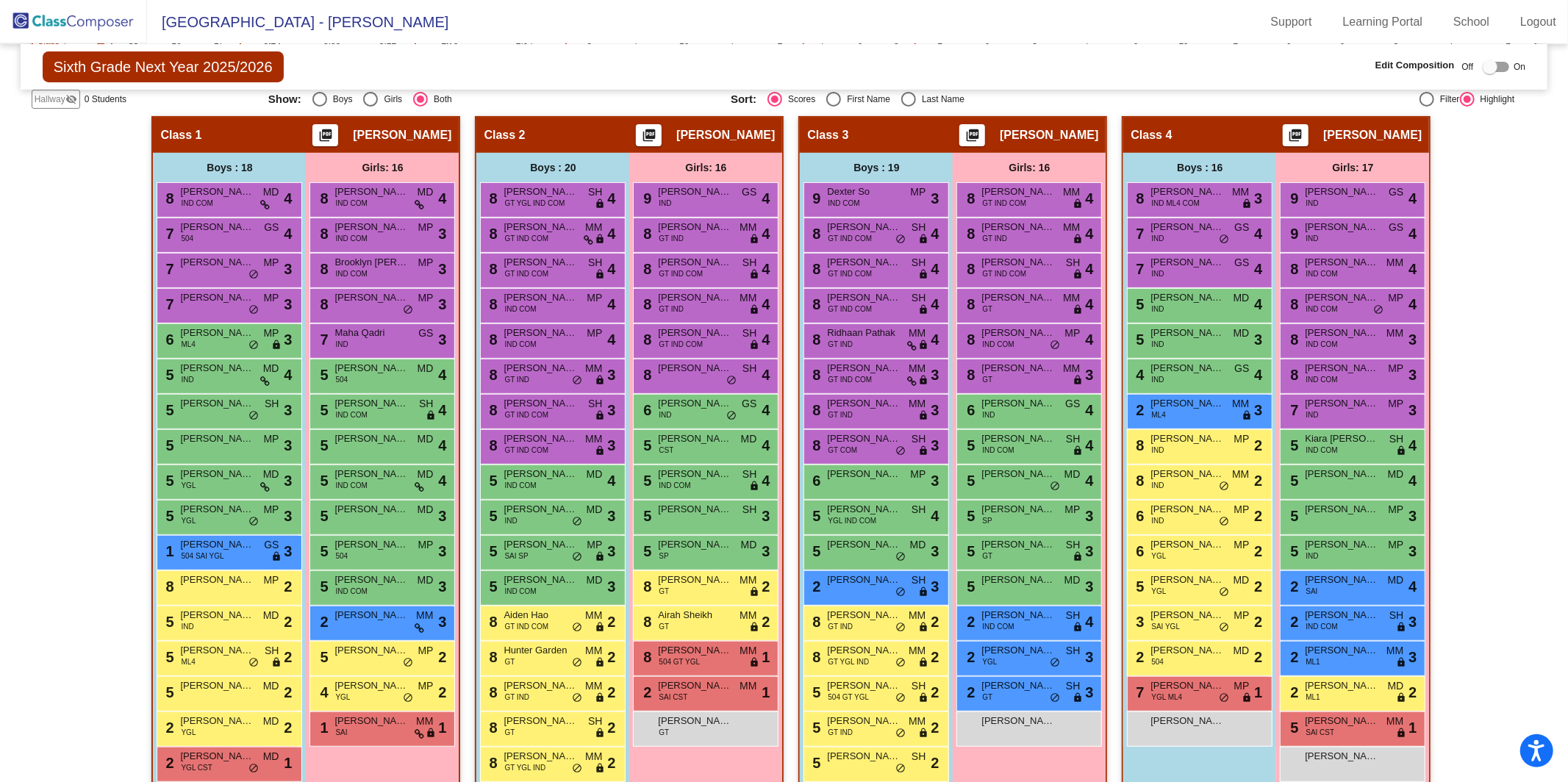
scroll to position [294, 0]
click at [1485, 80] on div "Sixth Grade Next Year 2025/2026 Edit Composition Off On Incoming Digital Data W…" at bounding box center [784, 67] width 1528 height 45
click at [1483, 67] on div at bounding box center [1490, 67] width 15 height 15
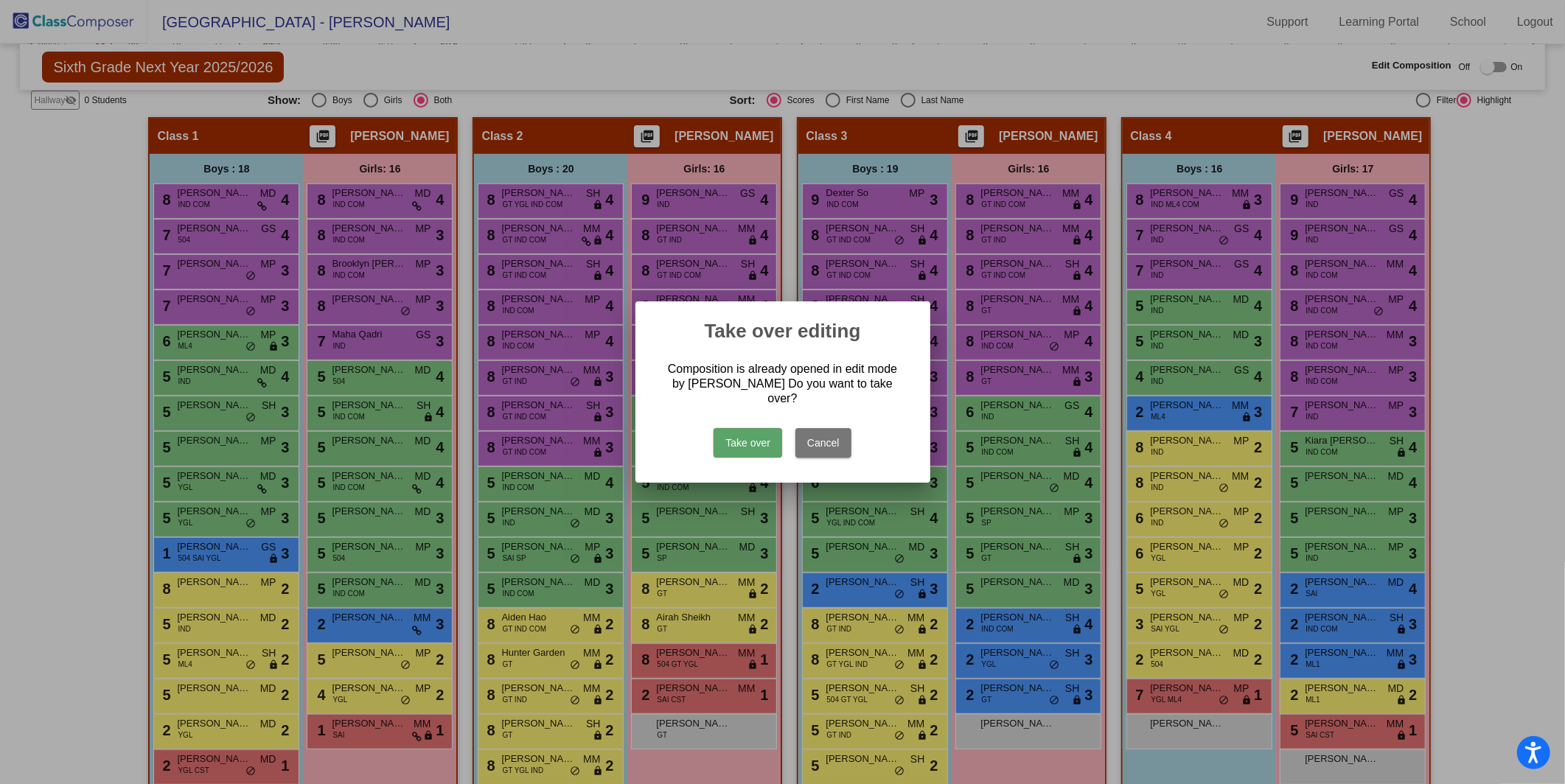
click at [750, 437] on button "Take over" at bounding box center [748, 443] width 69 height 30
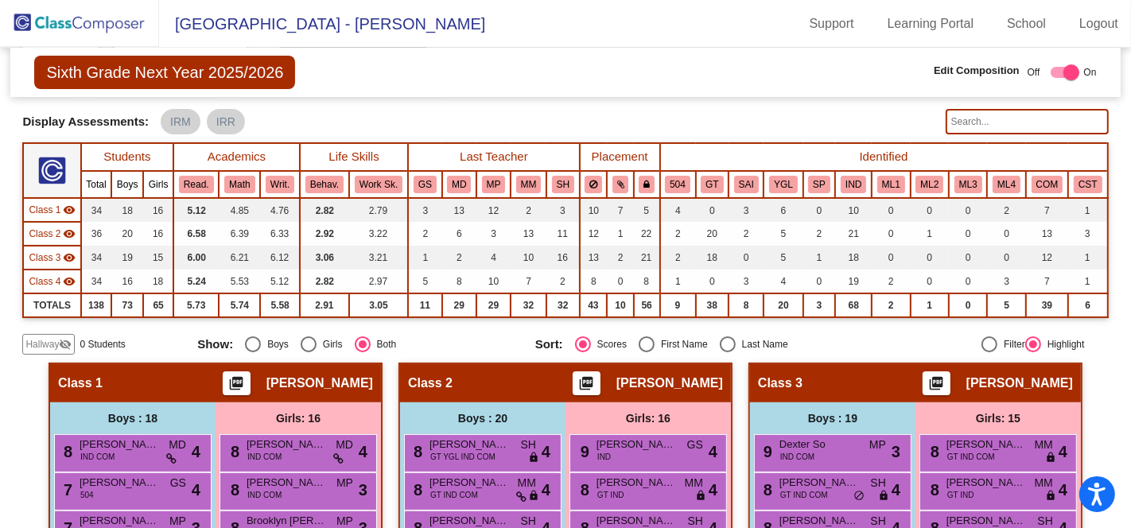
scroll to position [82, 0]
